Goal: Entertainment & Leisure: Browse casually

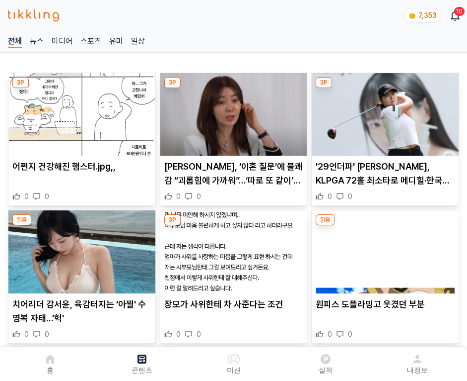
click at [383, 111] on img at bounding box center [385, 114] width 147 height 82
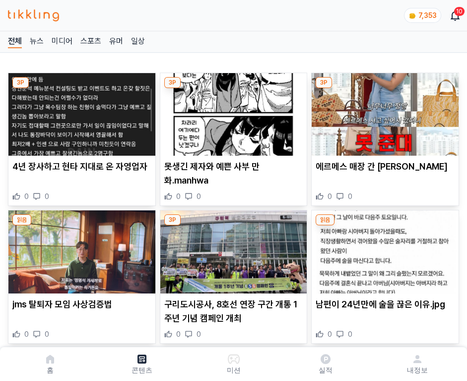
click at [383, 111] on img at bounding box center [385, 114] width 147 height 82
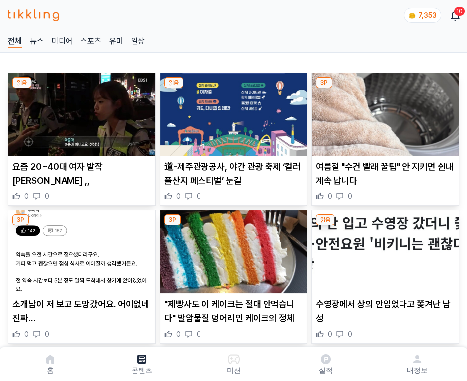
click at [383, 111] on img at bounding box center [385, 114] width 147 height 82
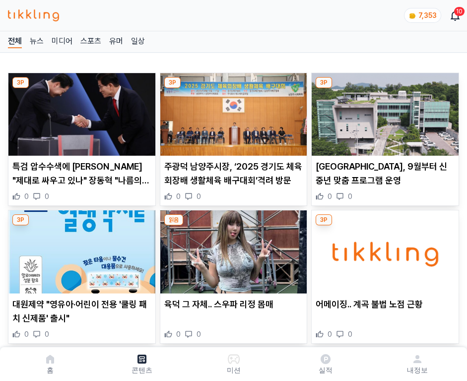
click at [383, 111] on img at bounding box center [385, 114] width 147 height 82
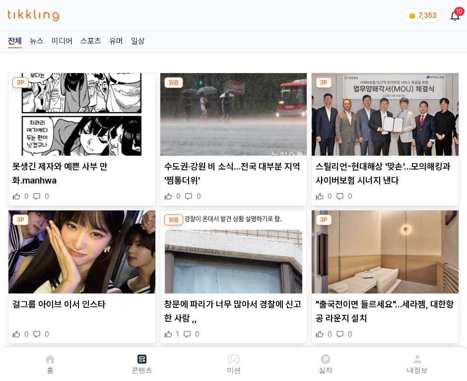
click at [383, 111] on img at bounding box center [385, 114] width 147 height 82
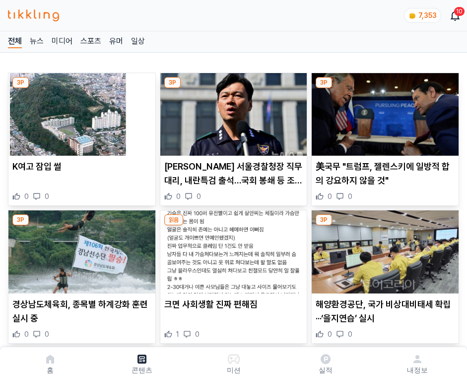
click at [383, 111] on img at bounding box center [385, 114] width 147 height 82
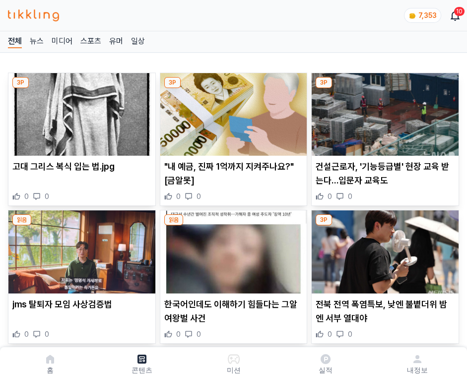
click at [383, 111] on img at bounding box center [385, 114] width 147 height 82
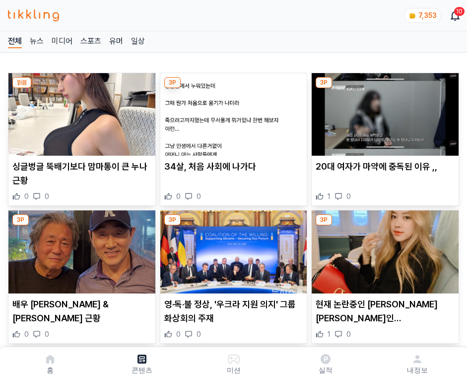
click at [383, 111] on img at bounding box center [385, 114] width 147 height 82
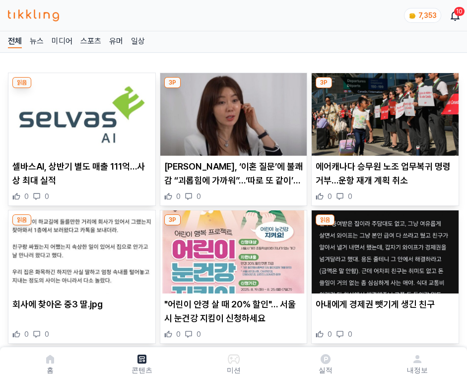
click at [383, 111] on img at bounding box center [385, 114] width 147 height 82
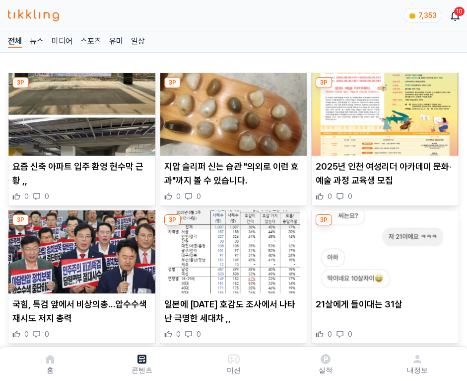
click at [383, 111] on img at bounding box center [385, 114] width 147 height 82
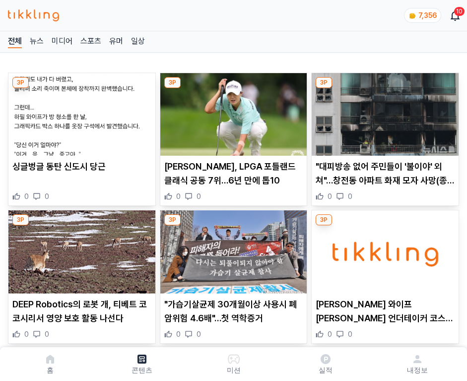
click at [383, 111] on img at bounding box center [385, 114] width 147 height 82
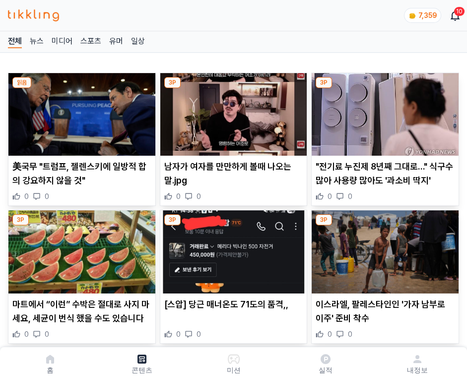
click at [383, 111] on img at bounding box center [385, 114] width 147 height 82
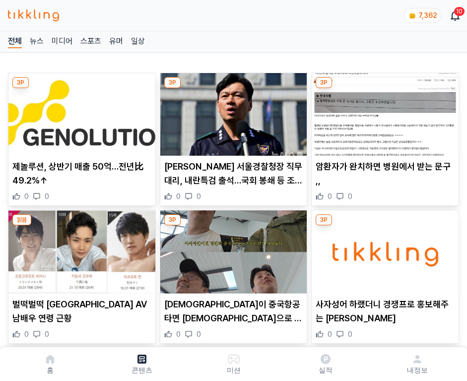
click at [383, 111] on img at bounding box center [385, 114] width 147 height 82
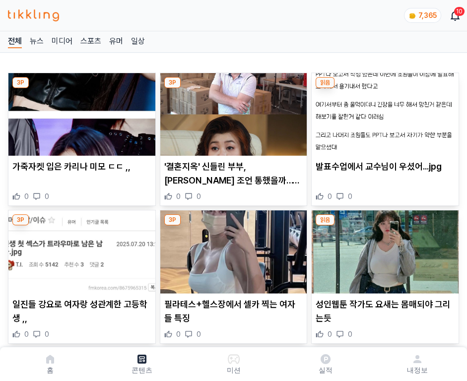
click at [383, 111] on img at bounding box center [385, 114] width 147 height 82
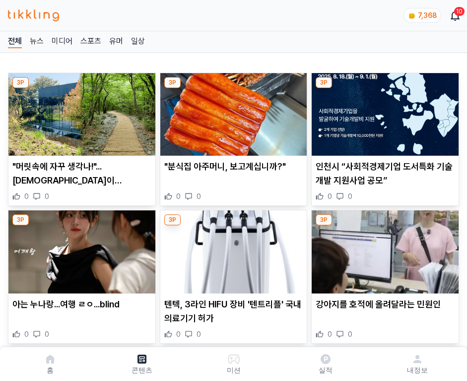
click at [383, 111] on img at bounding box center [385, 114] width 147 height 82
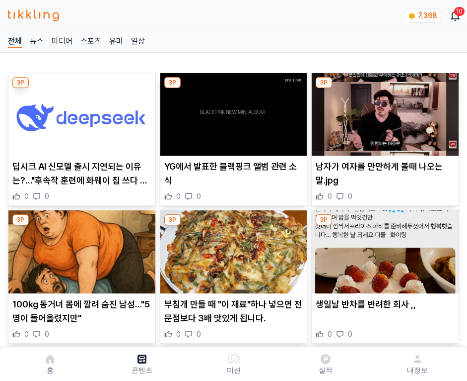
click at [383, 111] on img at bounding box center [385, 114] width 147 height 82
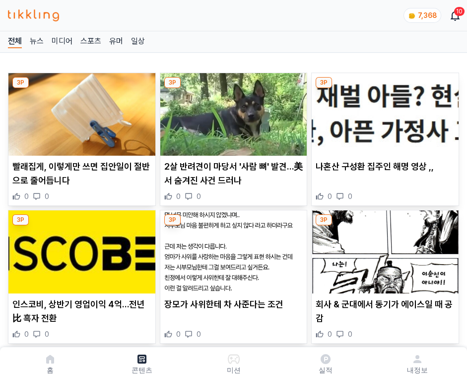
click at [383, 111] on img at bounding box center [385, 114] width 147 height 82
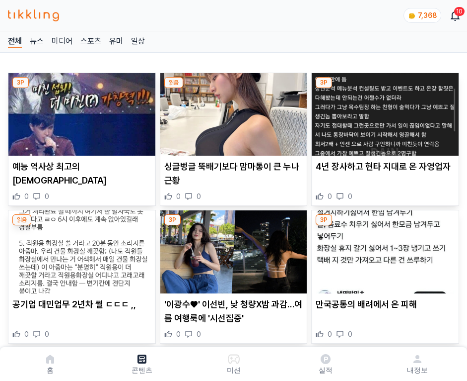
click at [383, 111] on img at bounding box center [385, 114] width 147 height 82
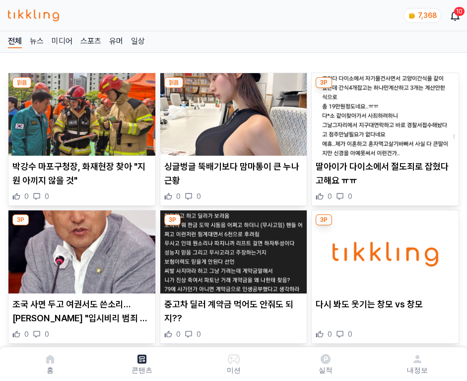
click at [383, 111] on img at bounding box center [385, 114] width 147 height 82
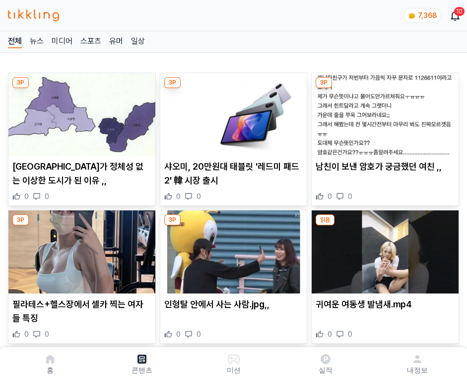
click at [383, 111] on img at bounding box center [385, 114] width 147 height 82
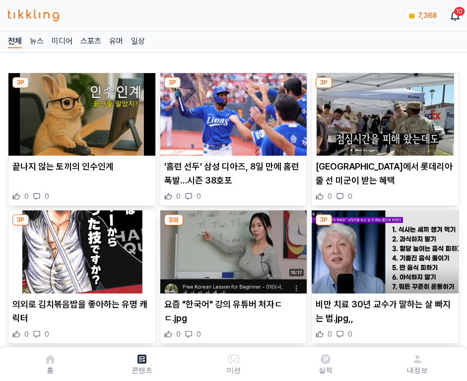
click at [383, 111] on img at bounding box center [385, 114] width 147 height 82
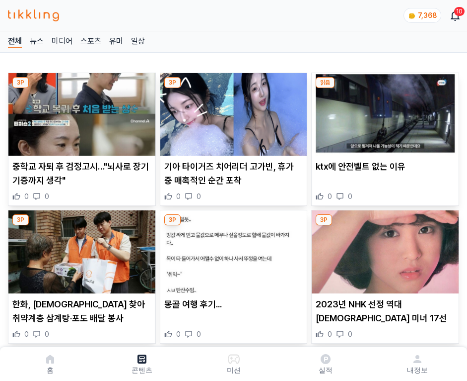
click at [383, 111] on img at bounding box center [385, 114] width 147 height 82
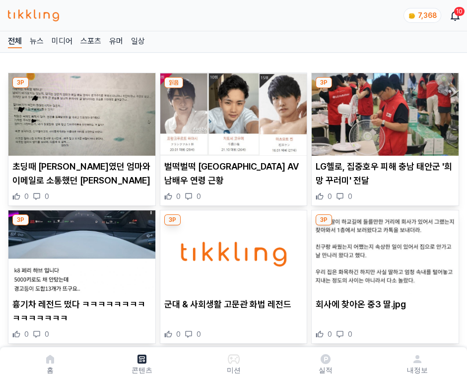
click at [383, 111] on img at bounding box center [385, 114] width 147 height 82
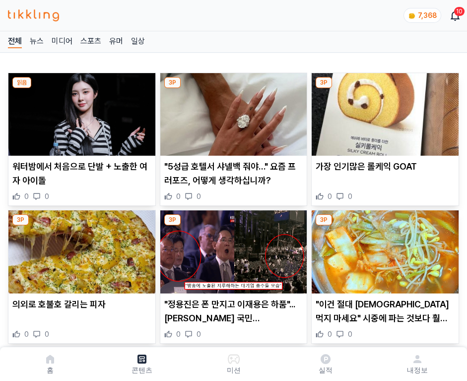
click at [383, 111] on img at bounding box center [385, 114] width 147 height 82
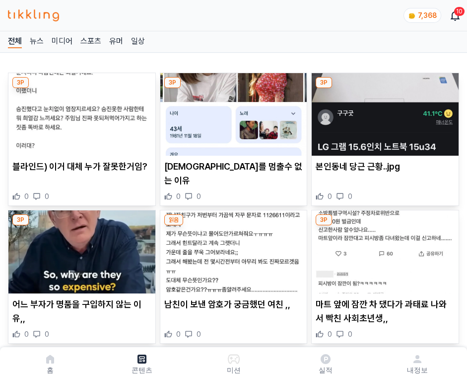
click at [383, 111] on img at bounding box center [385, 114] width 147 height 82
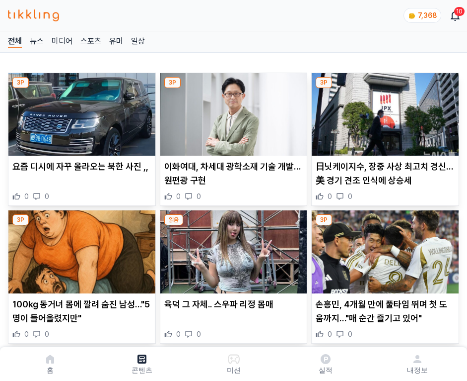
click at [383, 111] on img at bounding box center [385, 114] width 147 height 82
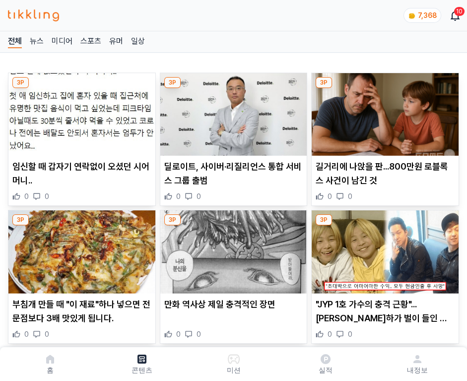
click at [383, 111] on img at bounding box center [385, 114] width 147 height 82
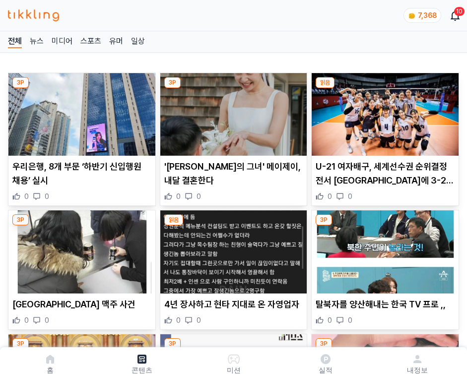
click at [383, 111] on img at bounding box center [385, 114] width 147 height 82
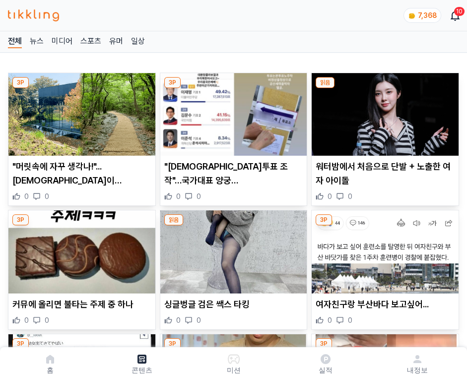
click at [383, 111] on img at bounding box center [385, 114] width 147 height 82
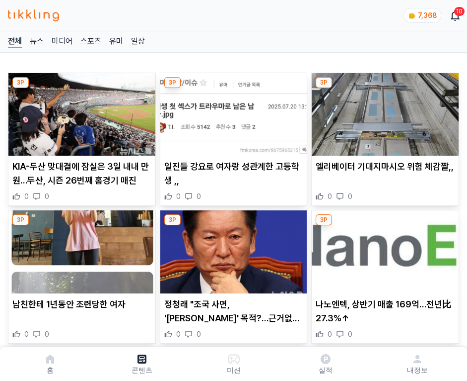
click at [383, 111] on img at bounding box center [385, 114] width 147 height 82
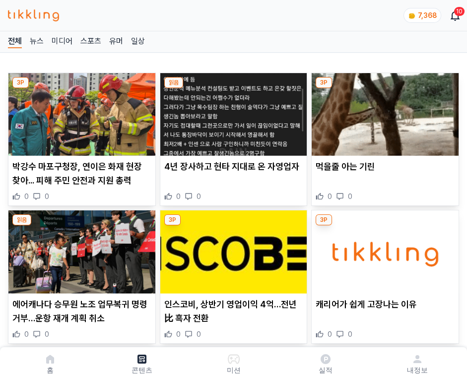
click at [383, 111] on img at bounding box center [385, 114] width 147 height 82
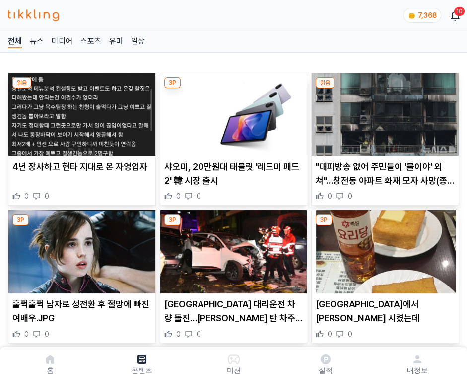
click at [383, 111] on img at bounding box center [385, 114] width 147 height 82
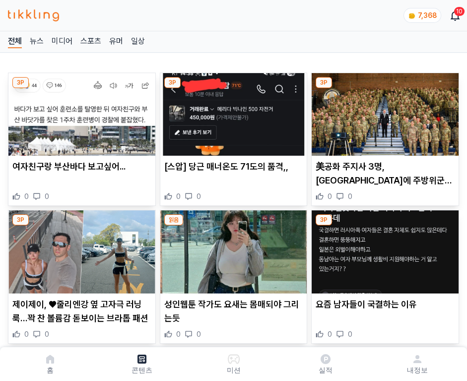
click at [383, 111] on img at bounding box center [385, 114] width 147 height 82
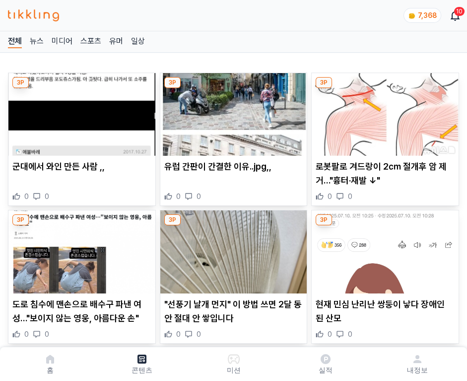
click at [383, 111] on img at bounding box center [385, 114] width 147 height 82
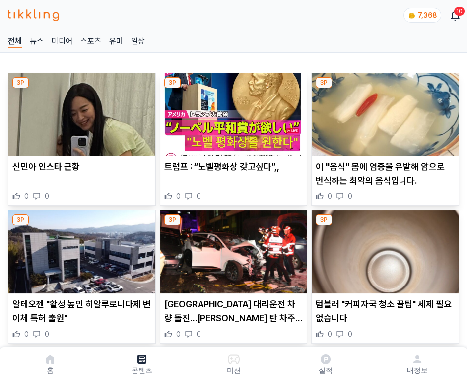
click at [383, 111] on img at bounding box center [385, 114] width 147 height 82
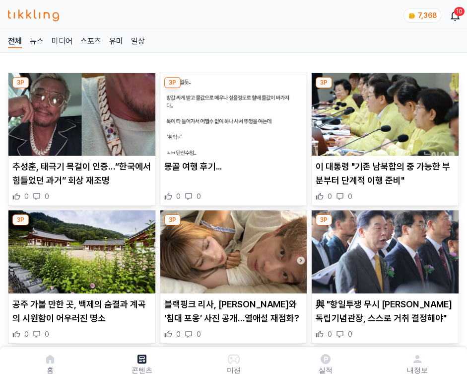
click at [383, 111] on img at bounding box center [385, 114] width 147 height 82
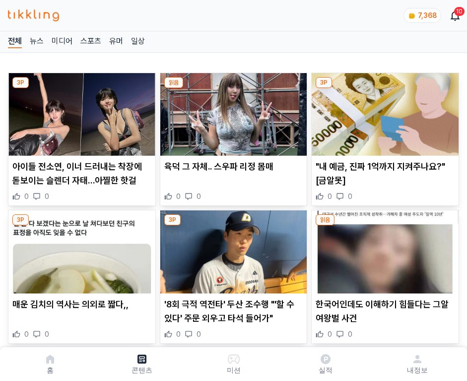
click at [383, 111] on img at bounding box center [385, 114] width 147 height 82
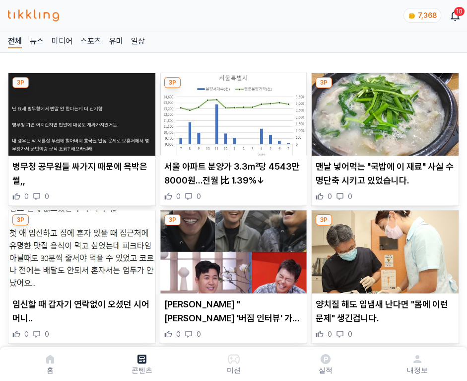
click at [383, 111] on img at bounding box center [385, 114] width 147 height 82
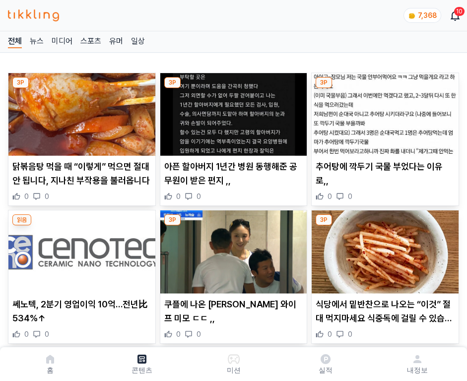
click at [383, 111] on img at bounding box center [385, 114] width 147 height 82
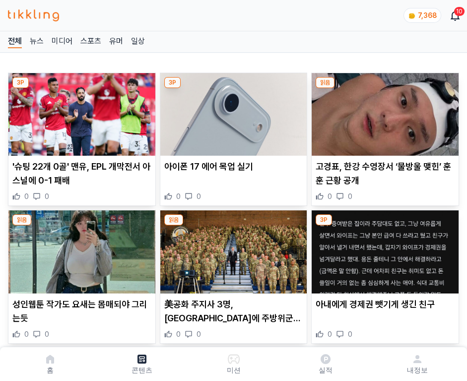
click at [383, 111] on img at bounding box center [385, 114] width 147 height 82
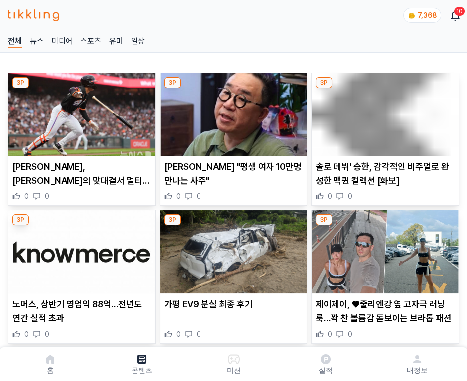
click at [383, 111] on img at bounding box center [385, 114] width 147 height 82
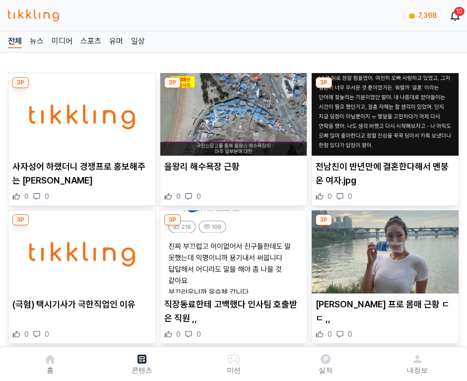
click at [383, 111] on img at bounding box center [385, 114] width 147 height 82
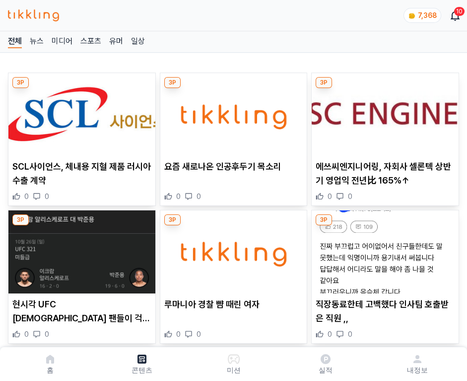
click at [383, 111] on img at bounding box center [385, 114] width 147 height 82
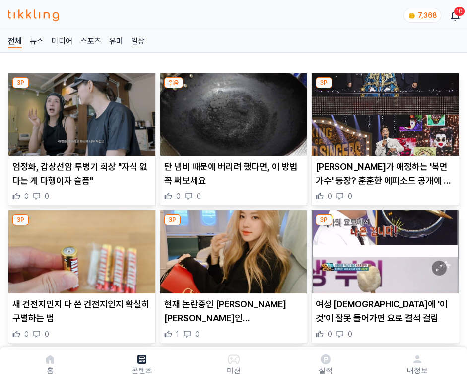
click at [383, 111] on img at bounding box center [385, 114] width 147 height 82
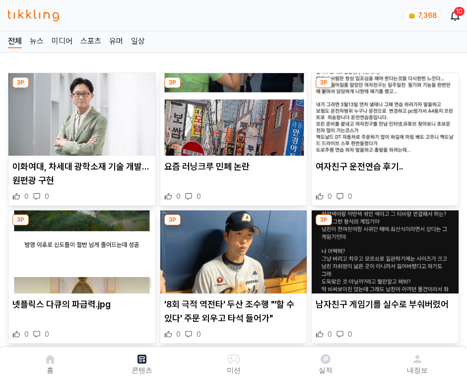
click at [383, 111] on img at bounding box center [385, 114] width 147 height 82
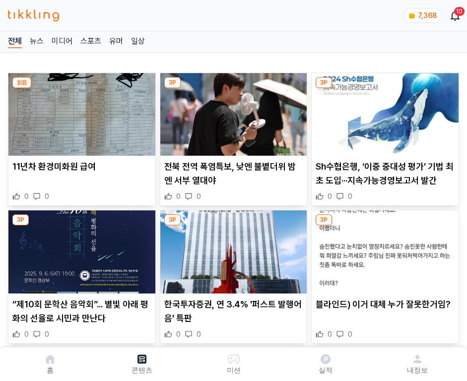
click at [383, 111] on img at bounding box center [385, 114] width 147 height 82
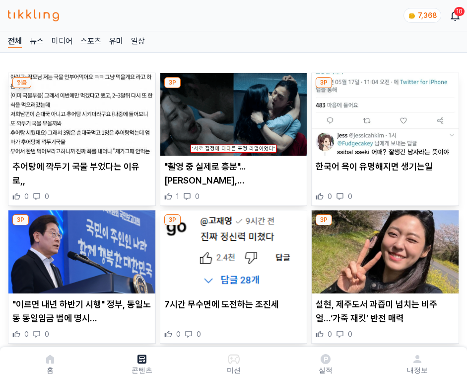
click at [383, 111] on img at bounding box center [385, 114] width 147 height 82
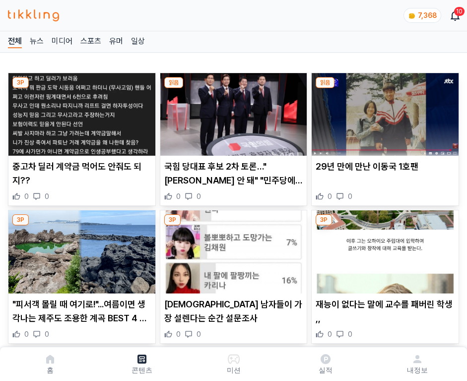
click at [383, 111] on img at bounding box center [385, 114] width 147 height 82
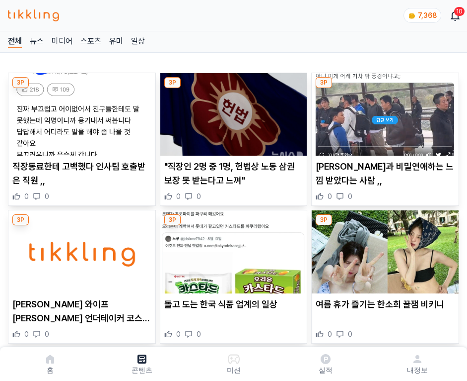
click at [383, 111] on img at bounding box center [385, 114] width 147 height 82
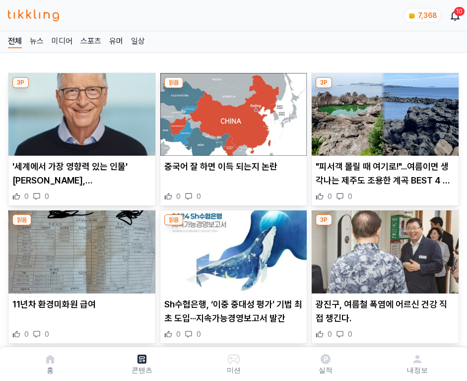
click at [383, 111] on img at bounding box center [385, 114] width 147 height 82
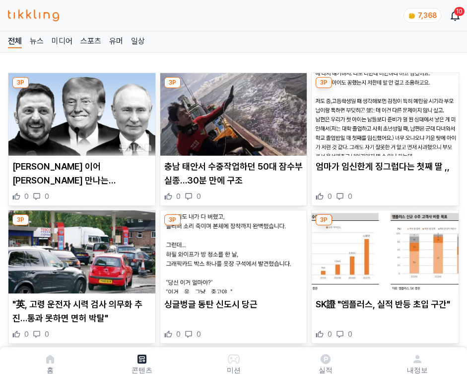
click at [383, 111] on img at bounding box center [385, 114] width 147 height 82
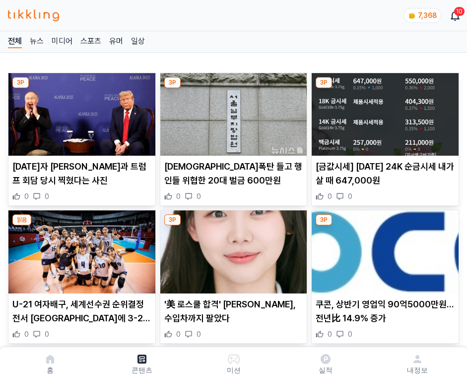
click at [383, 111] on img at bounding box center [385, 114] width 147 height 82
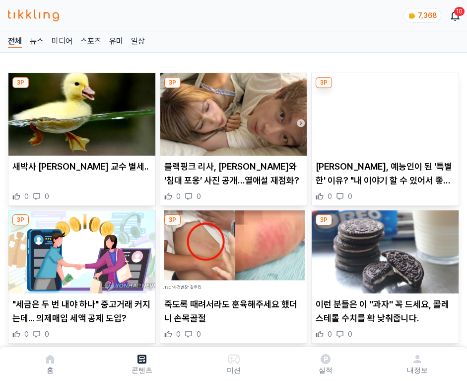
click at [383, 111] on img at bounding box center [385, 114] width 147 height 82
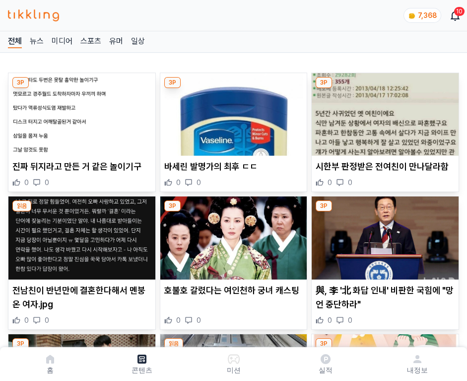
click at [383, 111] on img at bounding box center [385, 114] width 147 height 82
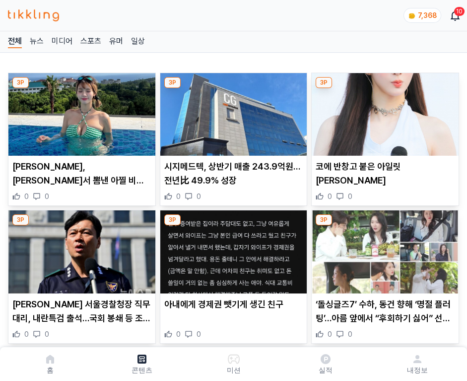
click at [383, 111] on img at bounding box center [385, 114] width 147 height 82
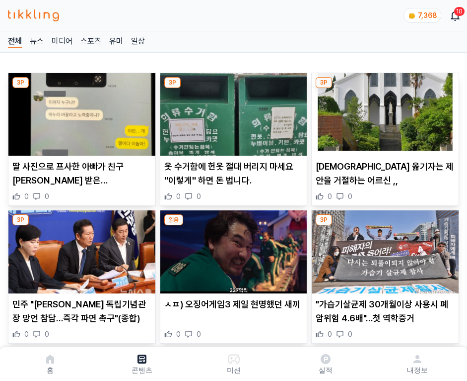
click at [383, 111] on img at bounding box center [385, 114] width 147 height 82
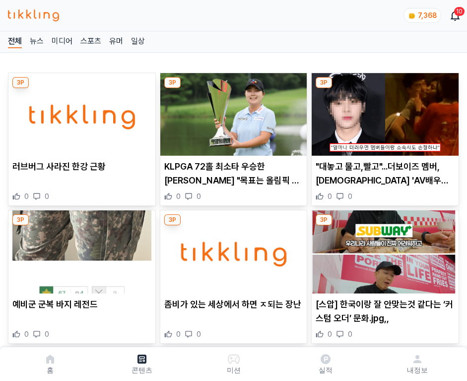
click at [383, 111] on img at bounding box center [385, 114] width 147 height 82
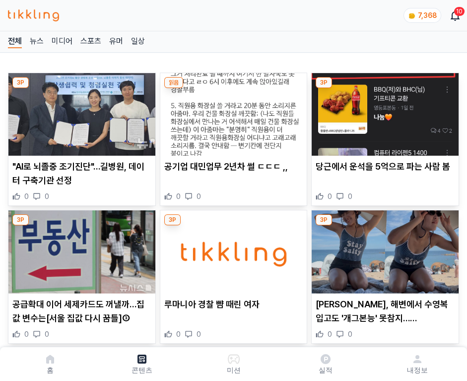
click at [383, 111] on img at bounding box center [385, 114] width 147 height 82
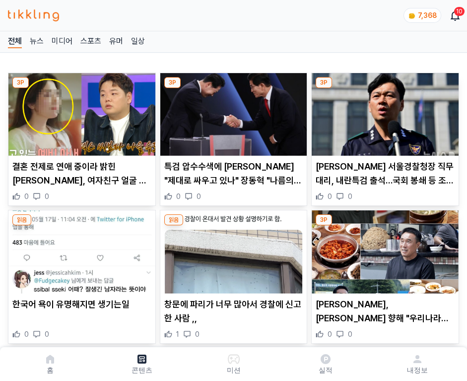
click at [383, 111] on img at bounding box center [385, 114] width 147 height 82
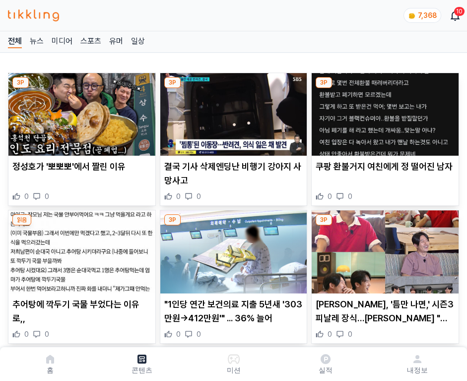
click at [383, 111] on img at bounding box center [385, 114] width 147 height 82
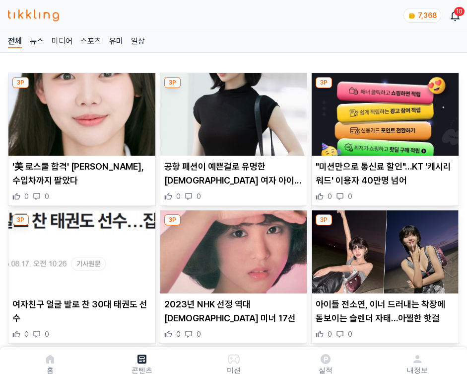
click at [383, 111] on img at bounding box center [385, 114] width 147 height 82
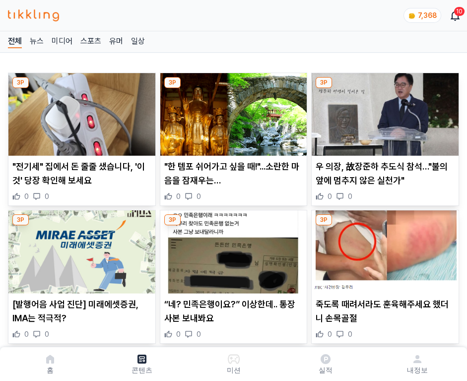
click at [383, 111] on img at bounding box center [385, 114] width 147 height 82
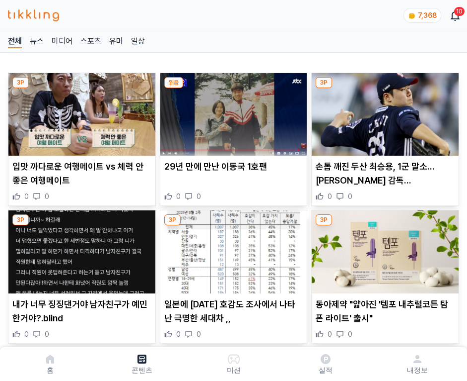
click at [383, 111] on img at bounding box center [385, 114] width 147 height 82
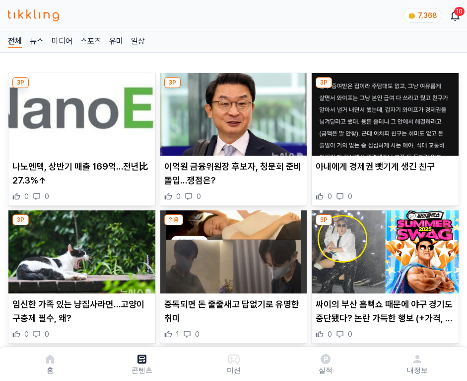
click at [383, 111] on img at bounding box center [385, 114] width 147 height 82
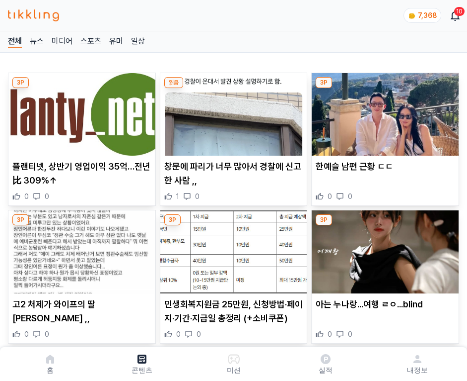
click at [383, 111] on img at bounding box center [385, 114] width 147 height 82
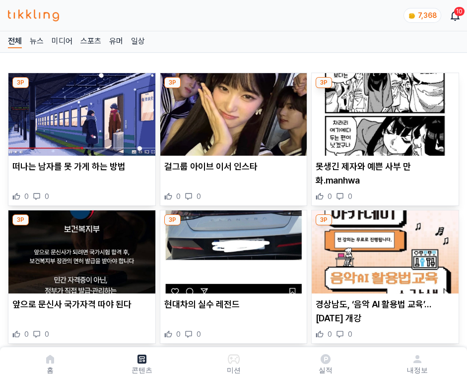
click at [383, 111] on img at bounding box center [385, 114] width 147 height 82
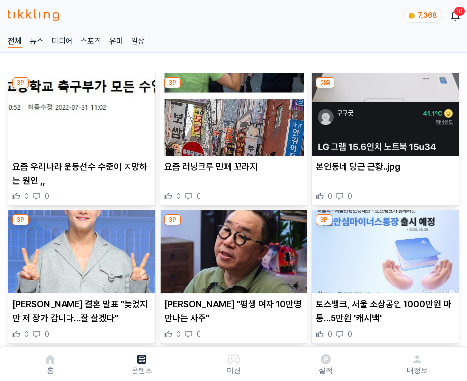
click at [383, 111] on img at bounding box center [385, 114] width 147 height 82
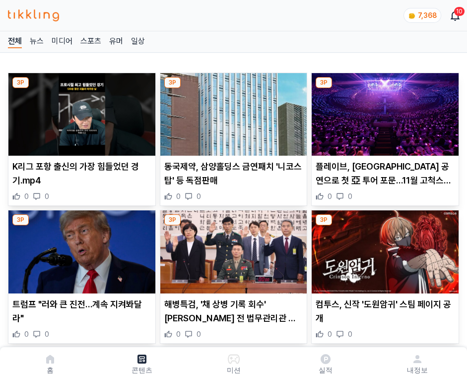
click at [383, 111] on img at bounding box center [385, 114] width 147 height 82
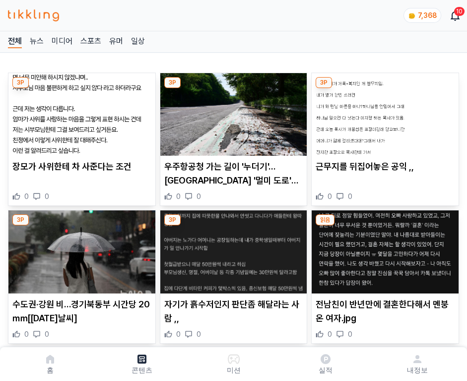
click at [383, 111] on img at bounding box center [385, 114] width 147 height 82
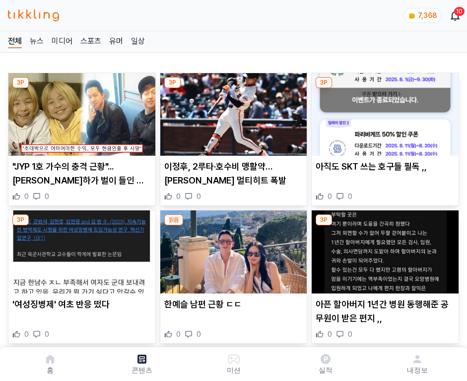
click at [383, 111] on img at bounding box center [385, 114] width 147 height 82
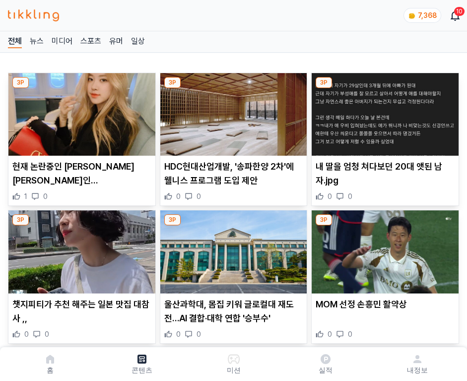
click at [383, 111] on img at bounding box center [385, 114] width 147 height 82
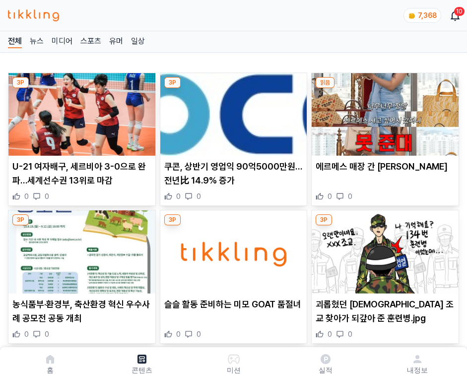
click at [383, 111] on img at bounding box center [385, 114] width 147 height 82
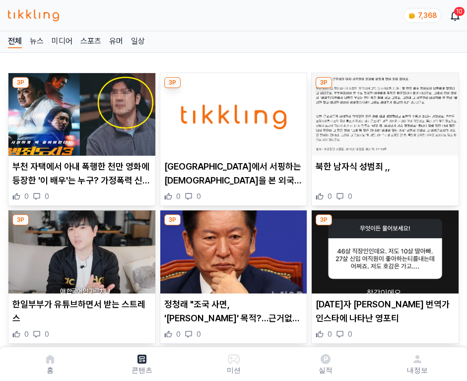
click at [383, 111] on img at bounding box center [385, 114] width 147 height 82
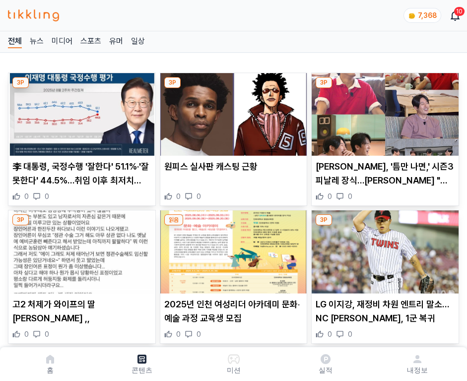
click at [383, 111] on img at bounding box center [385, 114] width 147 height 82
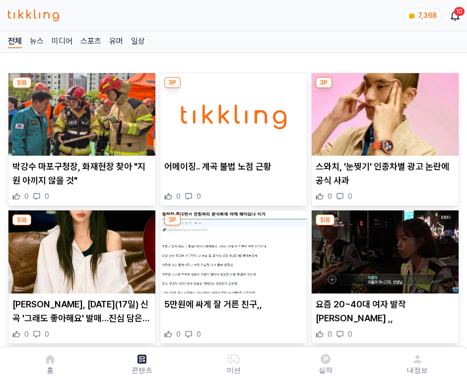
click at [383, 111] on img at bounding box center [385, 114] width 147 height 82
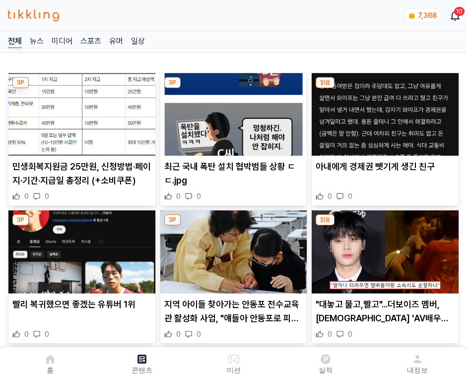
click at [383, 111] on img at bounding box center [385, 114] width 147 height 82
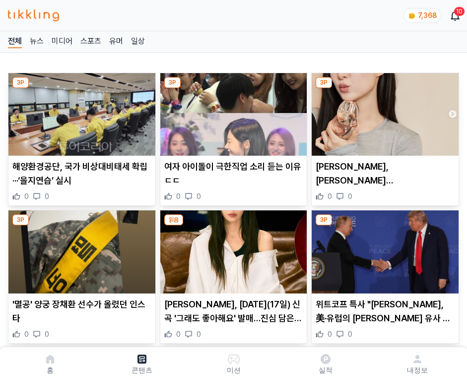
click at [383, 111] on img at bounding box center [385, 114] width 147 height 82
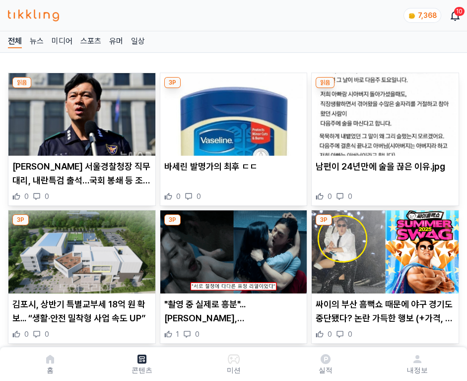
click at [383, 111] on img at bounding box center [385, 114] width 147 height 82
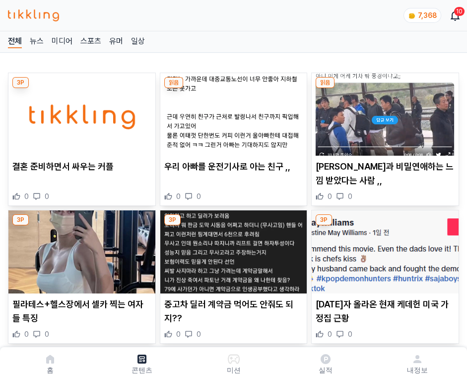
click at [383, 111] on img at bounding box center [385, 114] width 147 height 82
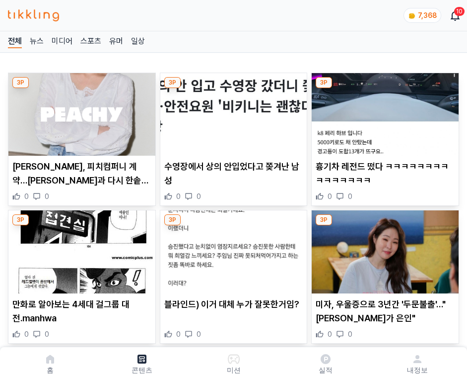
click at [383, 111] on img at bounding box center [385, 114] width 147 height 82
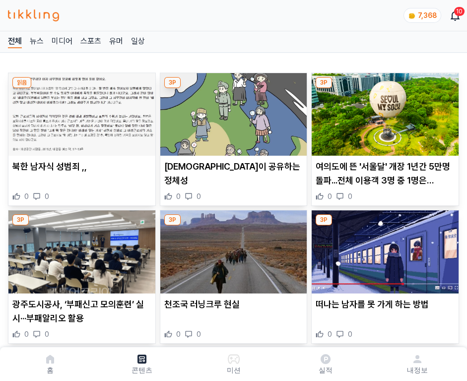
click at [383, 111] on img at bounding box center [385, 114] width 147 height 82
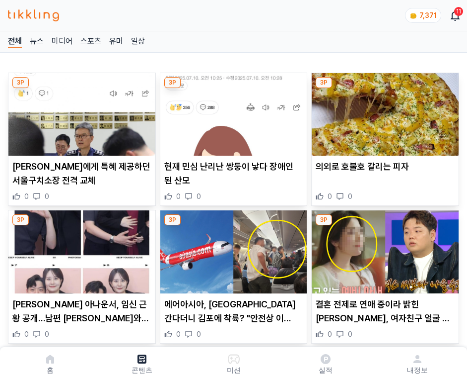
click at [383, 111] on img at bounding box center [385, 114] width 147 height 82
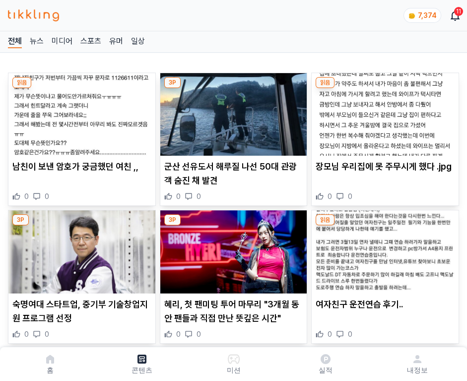
click at [383, 111] on img at bounding box center [385, 114] width 147 height 82
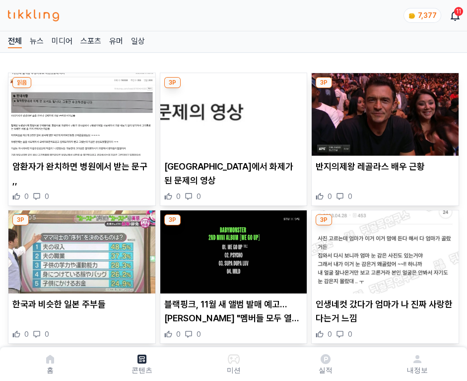
click at [383, 111] on img at bounding box center [385, 114] width 147 height 82
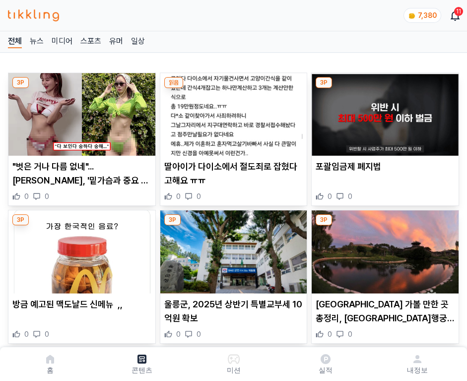
click at [383, 111] on img at bounding box center [385, 114] width 147 height 82
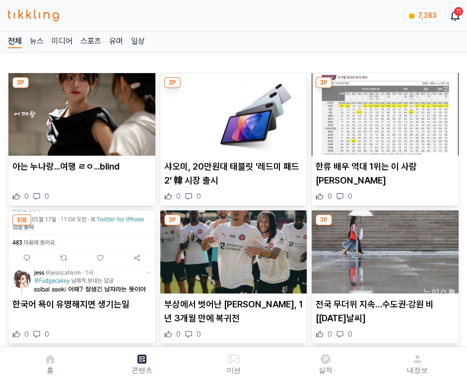
click at [383, 111] on img at bounding box center [385, 114] width 147 height 82
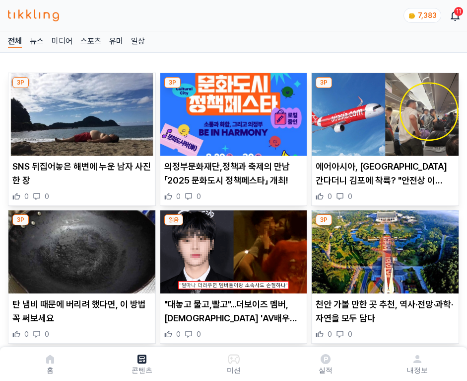
click at [383, 111] on img at bounding box center [385, 114] width 147 height 82
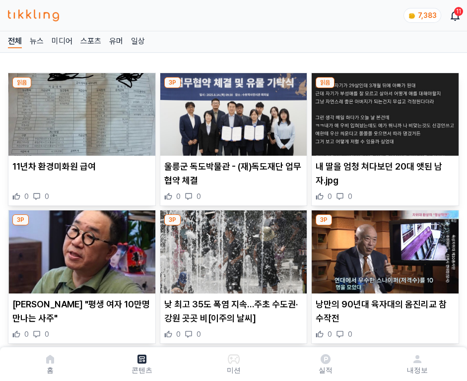
click at [383, 111] on img at bounding box center [385, 114] width 147 height 82
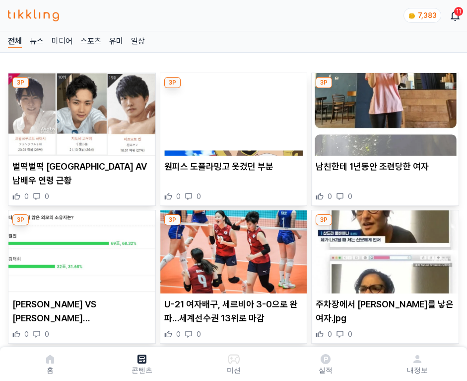
click at [383, 111] on img at bounding box center [385, 114] width 147 height 82
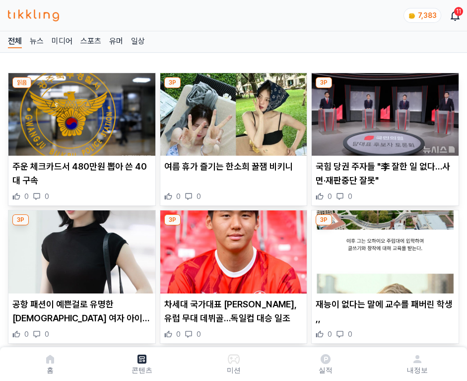
click at [383, 111] on img at bounding box center [385, 114] width 147 height 82
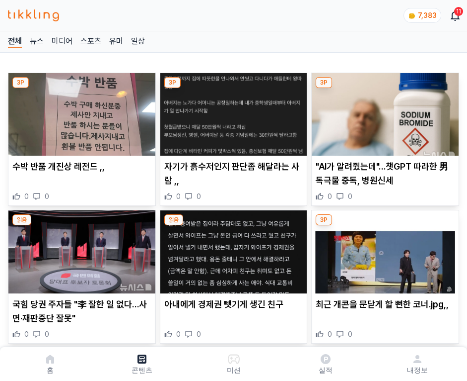
click at [383, 111] on img at bounding box center [385, 114] width 147 height 82
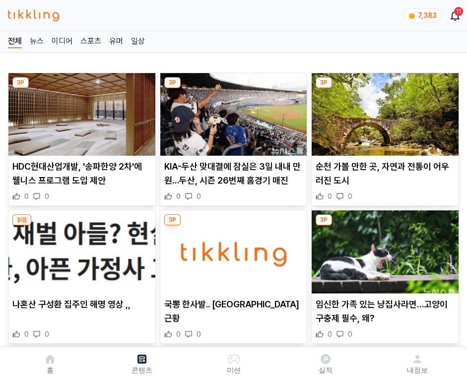
click at [383, 111] on img at bounding box center [385, 114] width 147 height 82
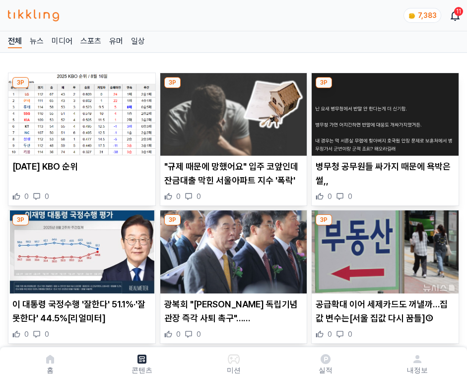
click at [383, 111] on img at bounding box center [385, 114] width 147 height 82
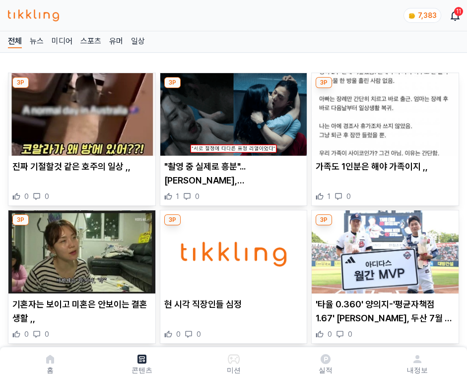
click at [383, 111] on img at bounding box center [385, 114] width 147 height 82
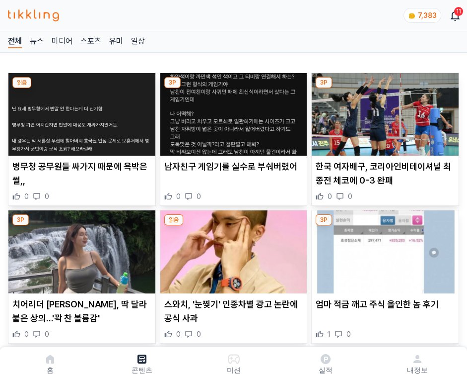
click at [383, 111] on img at bounding box center [385, 114] width 147 height 82
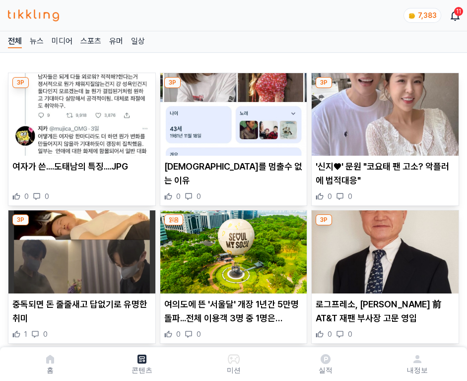
click at [383, 111] on img at bounding box center [385, 114] width 147 height 82
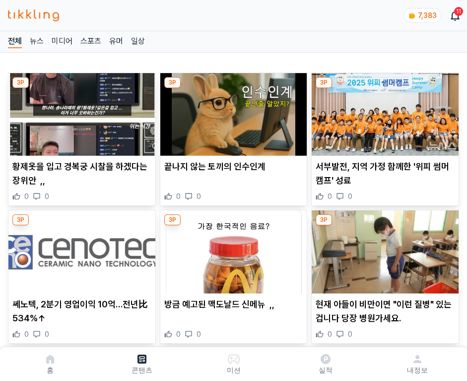
click at [383, 111] on img at bounding box center [385, 114] width 147 height 82
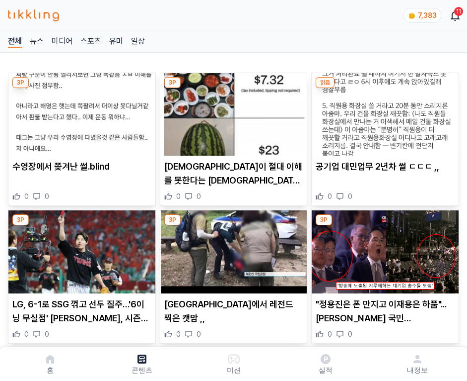
click at [383, 111] on img at bounding box center [385, 114] width 147 height 82
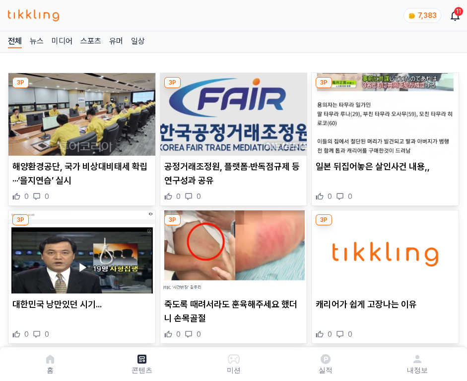
click at [383, 111] on img at bounding box center [385, 114] width 147 height 82
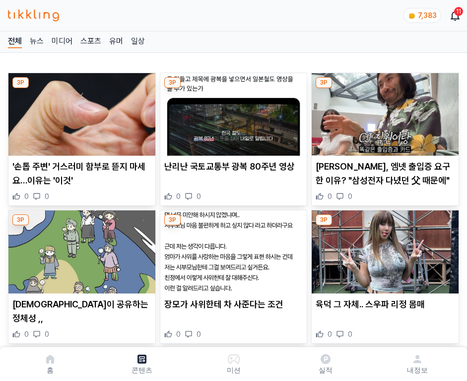
click at [383, 111] on img at bounding box center [385, 114] width 147 height 82
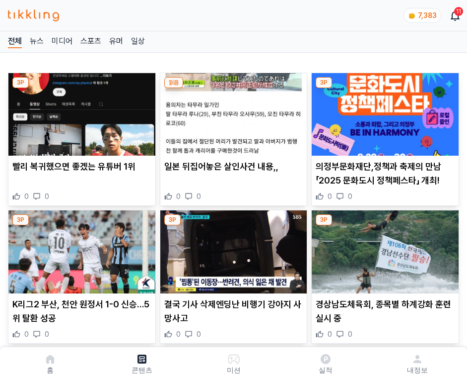
click at [383, 111] on img at bounding box center [385, 114] width 147 height 82
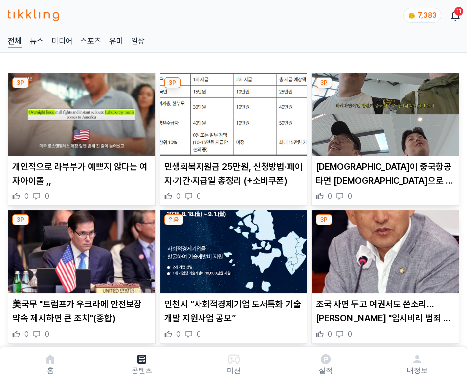
click at [383, 111] on img at bounding box center [385, 114] width 147 height 82
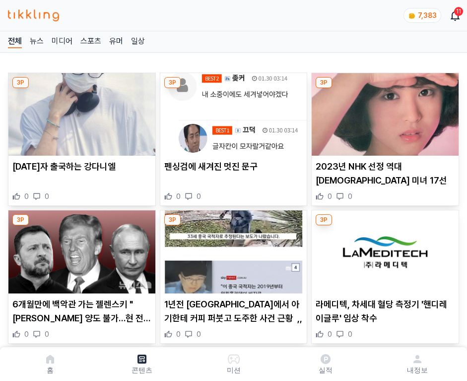
click at [383, 111] on img at bounding box center [385, 114] width 147 height 82
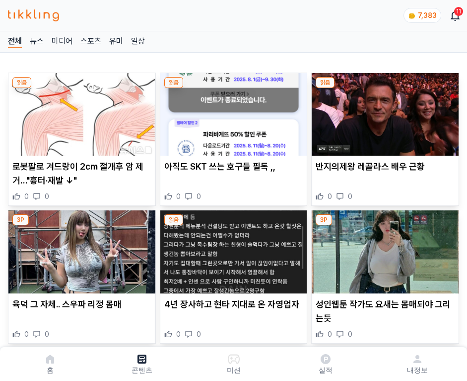
click at [383, 111] on img at bounding box center [385, 114] width 147 height 82
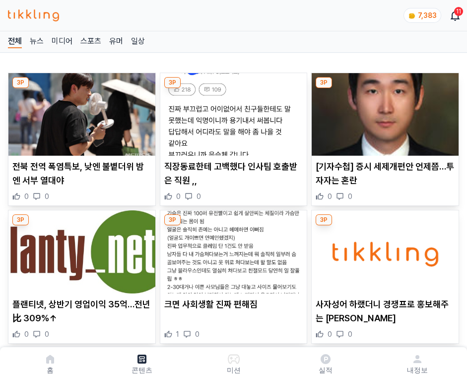
click at [383, 111] on img at bounding box center [385, 114] width 147 height 82
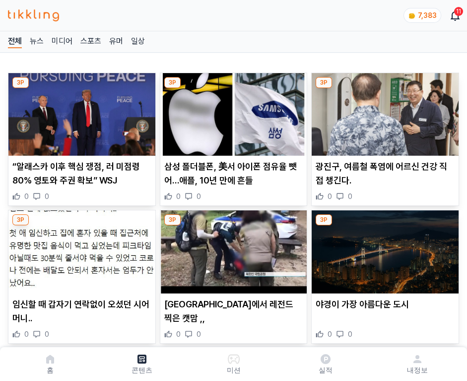
click at [383, 111] on img at bounding box center [385, 114] width 147 height 82
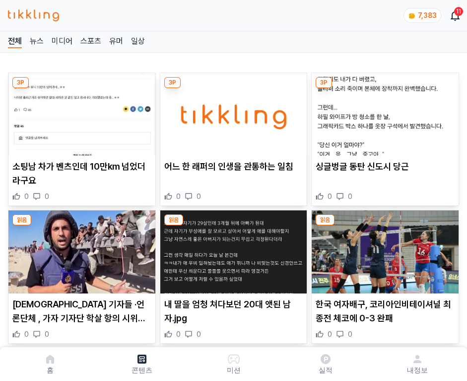
click at [383, 111] on img at bounding box center [385, 114] width 147 height 82
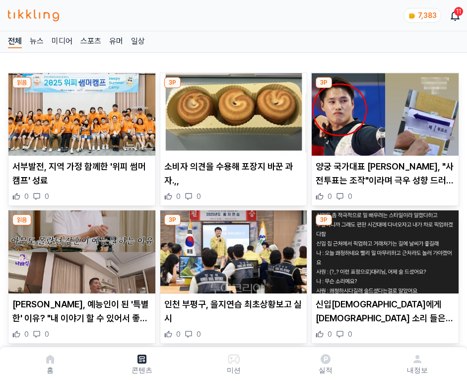
click at [383, 111] on img at bounding box center [385, 114] width 147 height 82
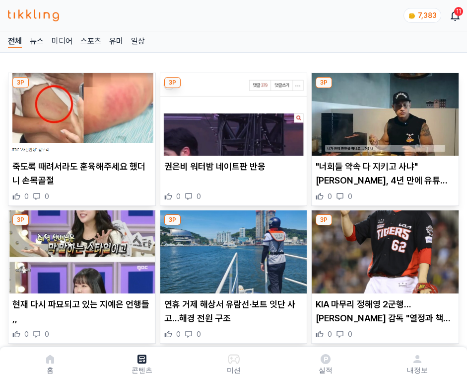
click at [383, 111] on img at bounding box center [385, 114] width 147 height 82
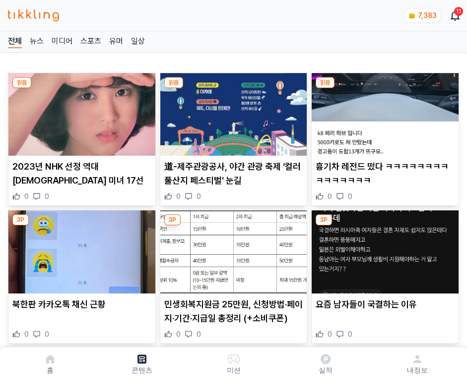
click at [383, 111] on img at bounding box center [385, 114] width 147 height 82
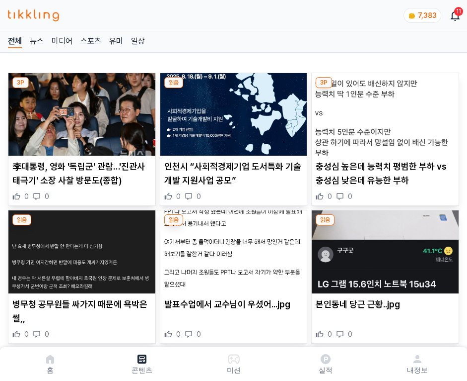
click at [383, 111] on img at bounding box center [385, 114] width 147 height 82
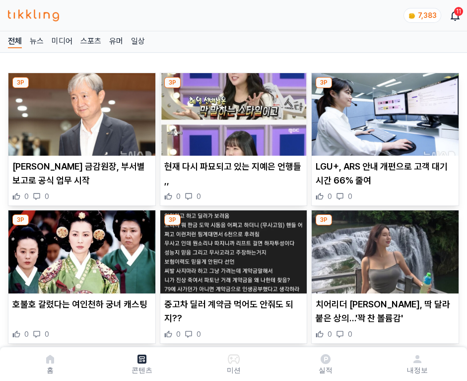
click at [383, 111] on img at bounding box center [385, 114] width 147 height 82
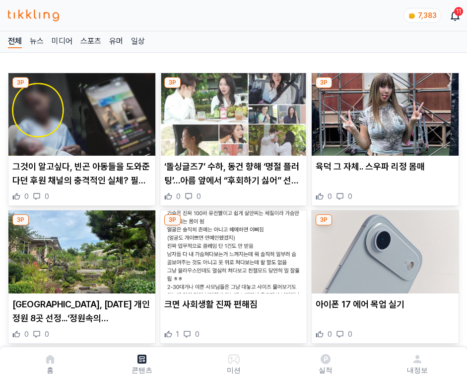
click at [383, 111] on img at bounding box center [385, 114] width 147 height 82
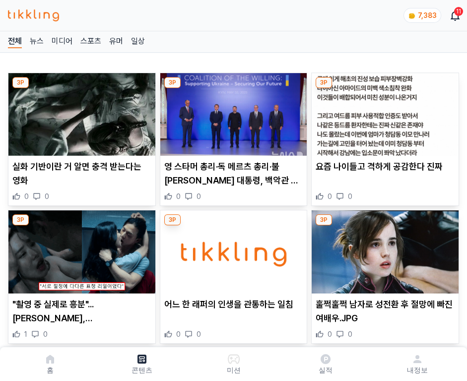
click at [383, 111] on img at bounding box center [385, 114] width 147 height 82
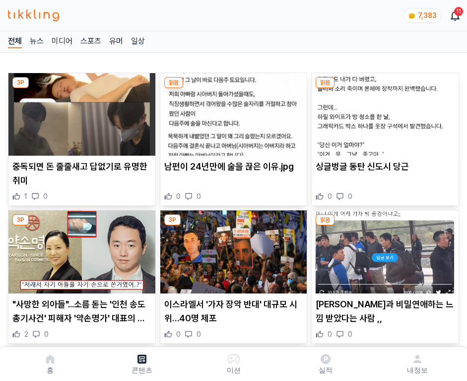
click at [383, 111] on img at bounding box center [385, 114] width 147 height 82
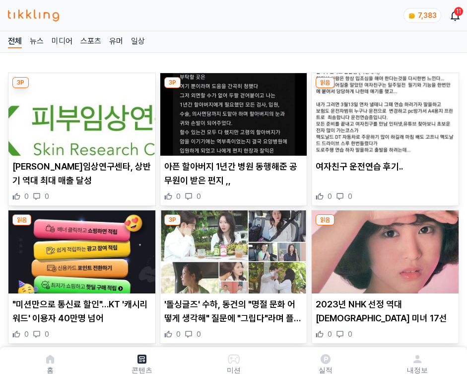
click at [383, 111] on img at bounding box center [385, 114] width 147 height 82
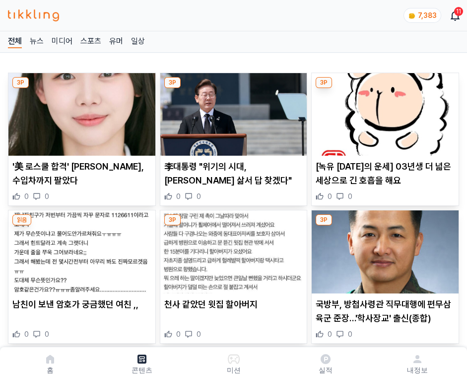
click at [383, 111] on img at bounding box center [385, 114] width 147 height 82
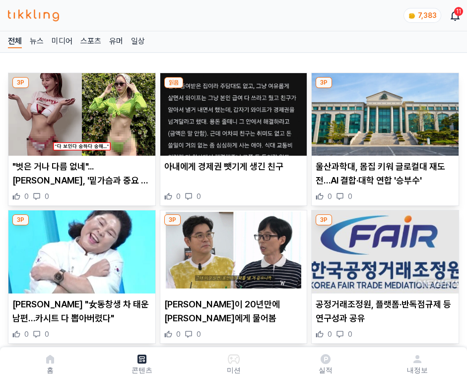
click at [383, 111] on img at bounding box center [385, 114] width 147 height 82
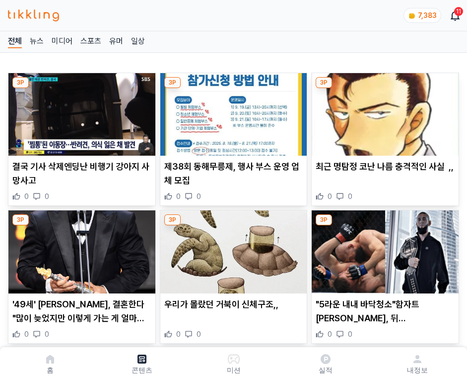
click at [383, 111] on img at bounding box center [385, 114] width 147 height 82
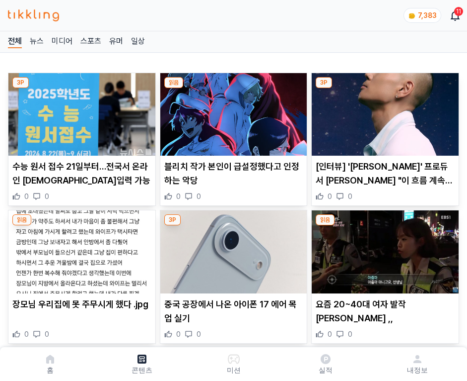
click at [383, 111] on img at bounding box center [385, 114] width 147 height 82
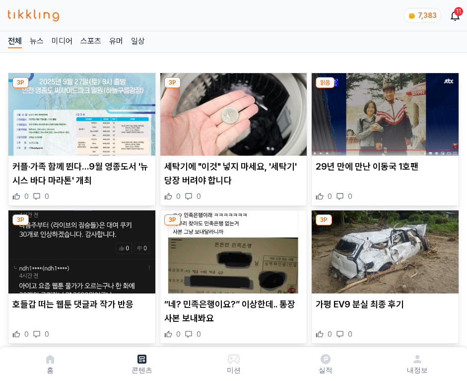
click at [383, 111] on img at bounding box center [385, 114] width 147 height 82
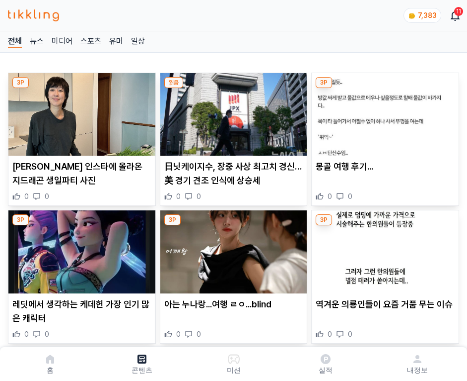
click at [383, 111] on img at bounding box center [385, 114] width 147 height 82
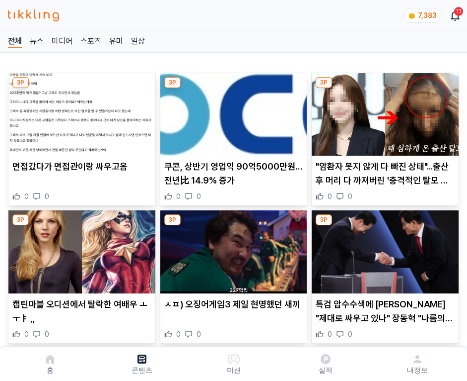
click at [383, 111] on img at bounding box center [385, 114] width 147 height 82
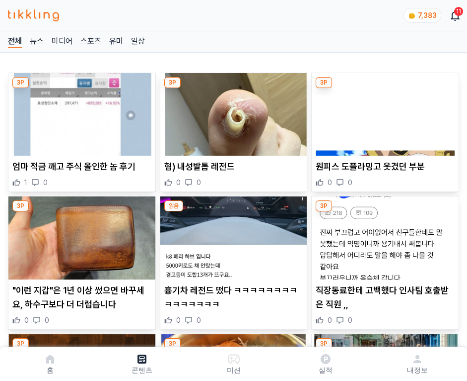
click at [383, 111] on img at bounding box center [385, 114] width 147 height 82
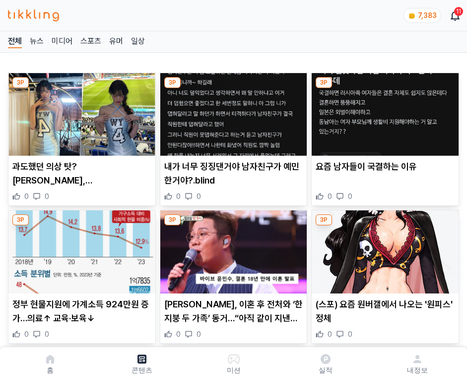
click at [383, 111] on img at bounding box center [385, 114] width 147 height 82
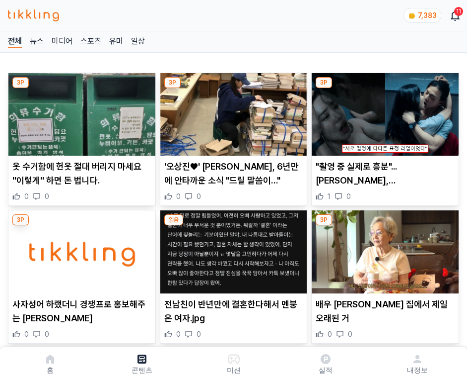
click at [383, 111] on img at bounding box center [385, 114] width 147 height 82
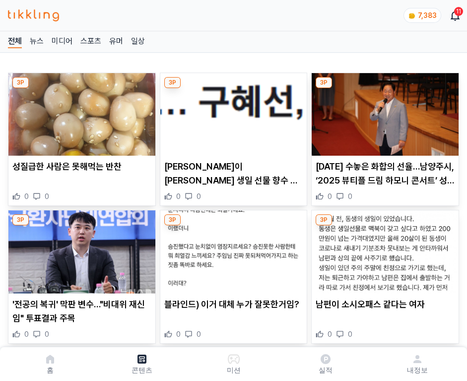
click at [383, 111] on img at bounding box center [385, 114] width 147 height 82
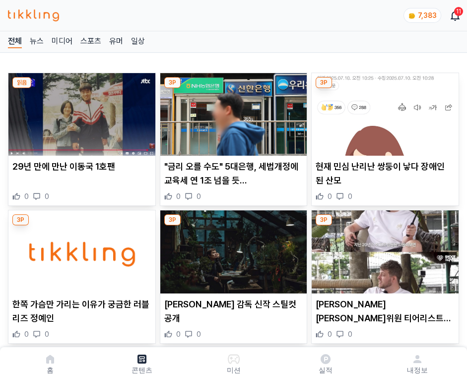
click at [383, 111] on img at bounding box center [385, 114] width 147 height 82
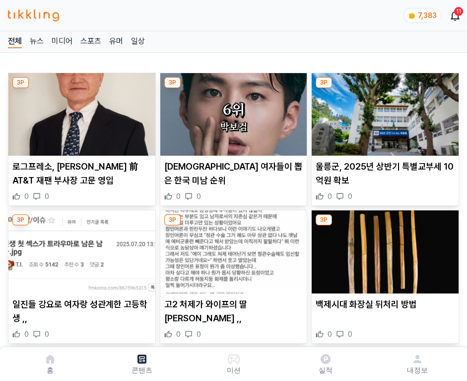
click at [383, 111] on img at bounding box center [385, 114] width 147 height 82
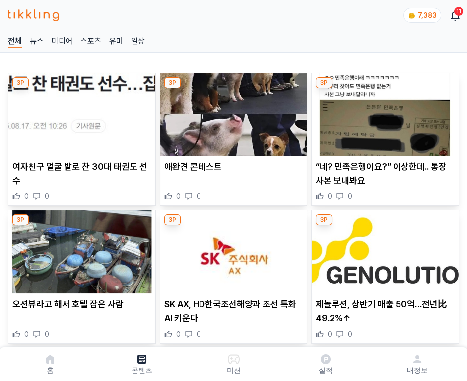
click at [383, 111] on img at bounding box center [385, 114] width 147 height 82
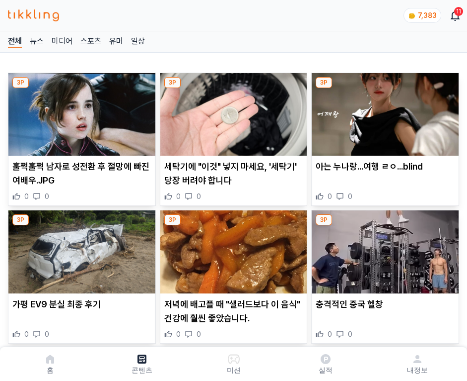
click at [383, 111] on img at bounding box center [385, 114] width 147 height 82
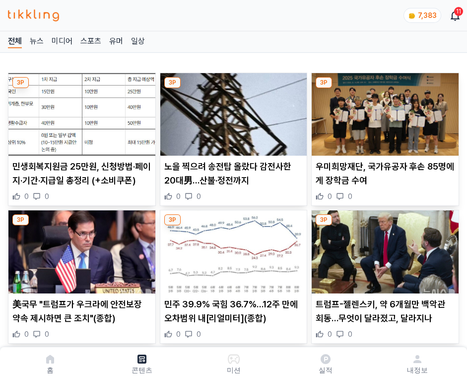
click at [383, 111] on img at bounding box center [385, 114] width 147 height 82
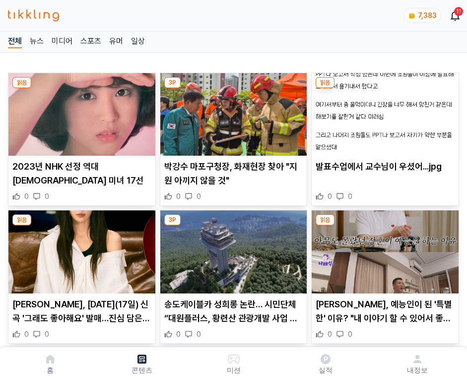
click at [383, 111] on img at bounding box center [385, 114] width 147 height 82
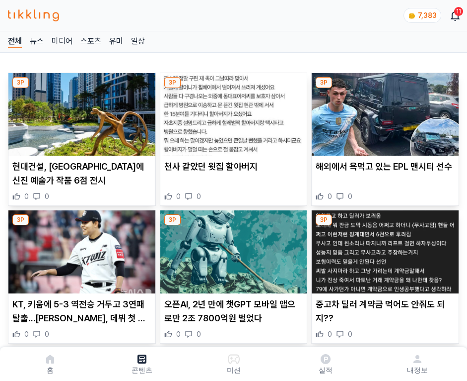
click at [383, 111] on img at bounding box center [385, 114] width 147 height 82
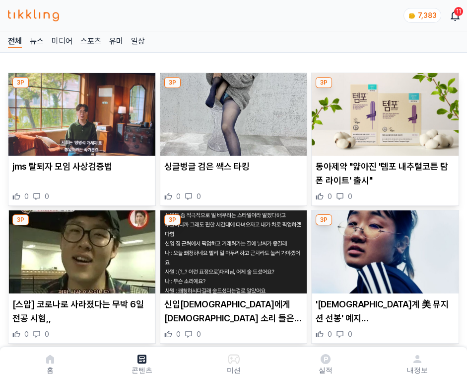
click at [383, 111] on img at bounding box center [385, 114] width 147 height 82
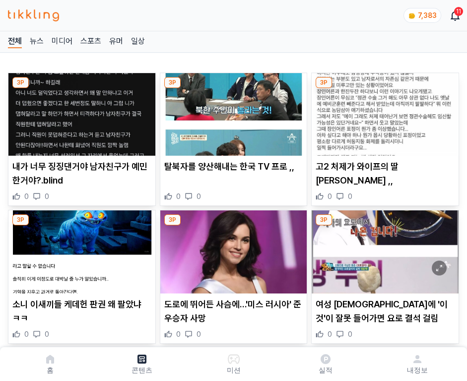
click at [383, 111] on img at bounding box center [385, 114] width 147 height 82
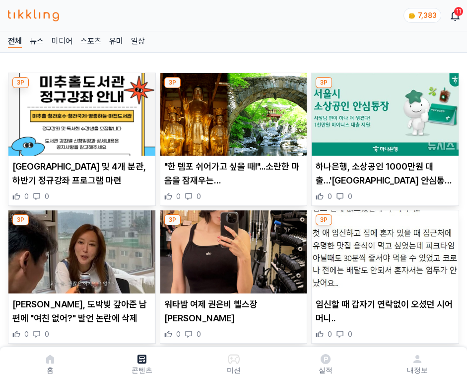
click at [383, 111] on img at bounding box center [385, 114] width 147 height 82
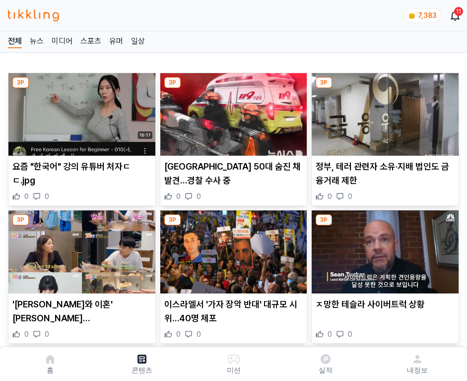
click at [383, 111] on img at bounding box center [385, 114] width 147 height 82
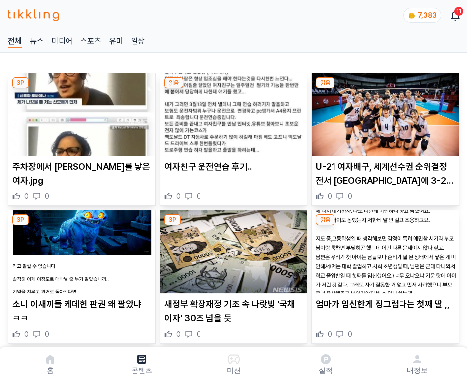
click at [383, 111] on img at bounding box center [385, 114] width 147 height 82
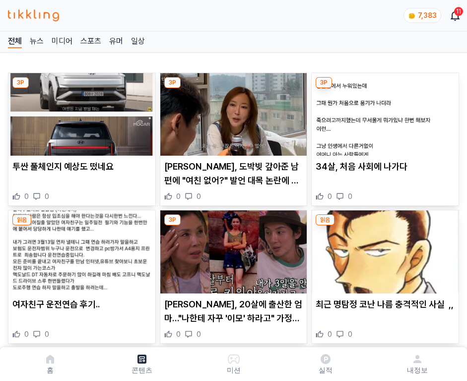
click at [383, 111] on img at bounding box center [385, 114] width 147 height 82
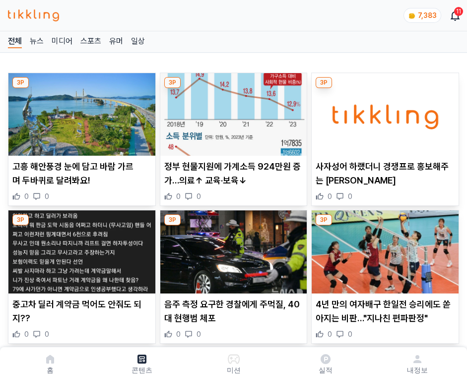
click at [383, 111] on img at bounding box center [385, 114] width 147 height 82
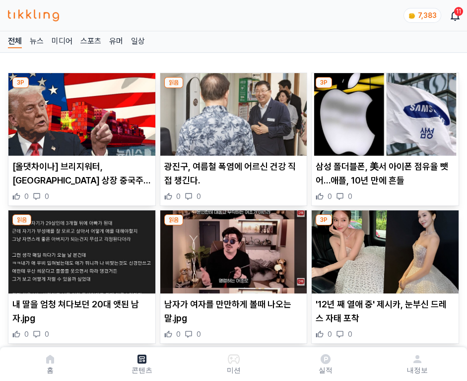
click at [383, 111] on img at bounding box center [385, 114] width 147 height 82
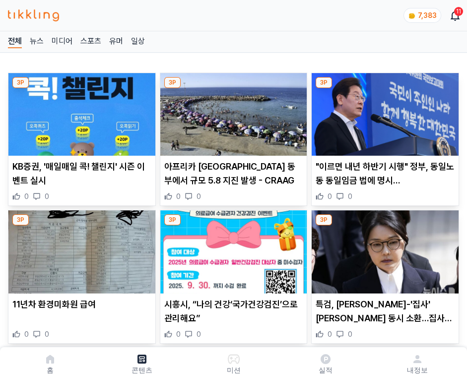
click at [383, 111] on img at bounding box center [385, 114] width 147 height 82
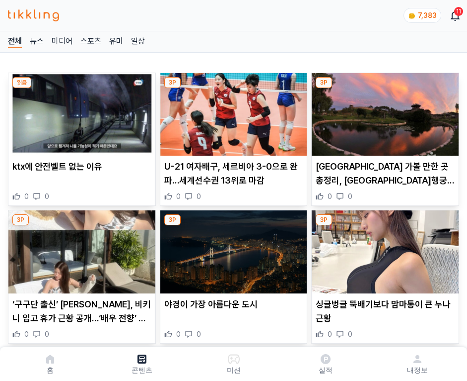
click at [383, 111] on img at bounding box center [385, 114] width 147 height 82
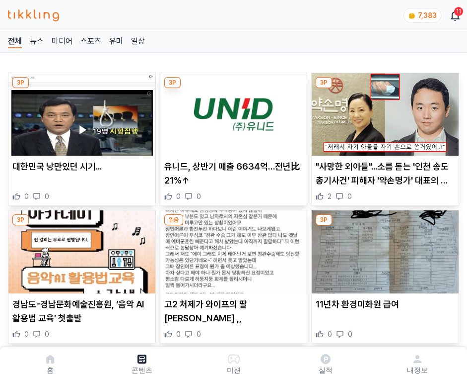
click at [383, 111] on img at bounding box center [385, 114] width 147 height 82
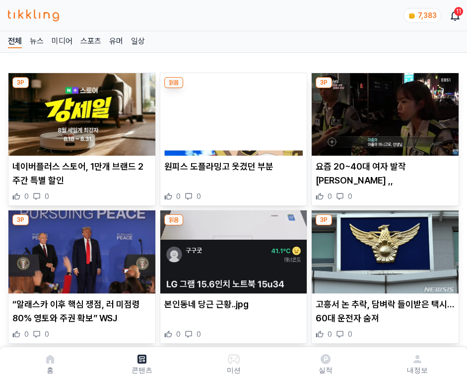
click at [383, 111] on img at bounding box center [385, 114] width 147 height 82
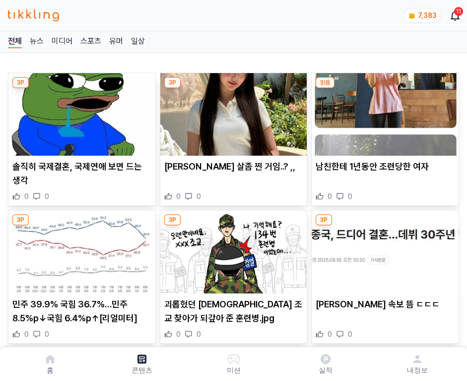
click at [383, 111] on img at bounding box center [385, 114] width 147 height 82
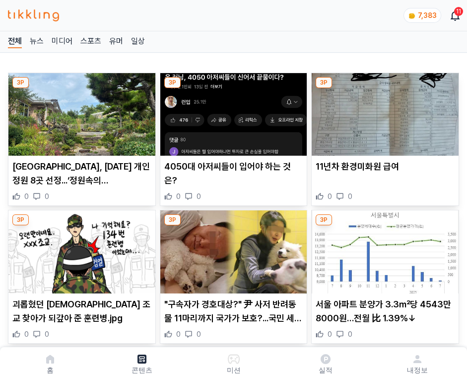
click at [383, 111] on img at bounding box center [385, 114] width 147 height 82
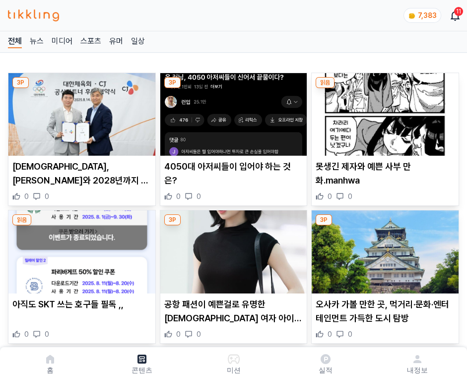
click at [383, 111] on img at bounding box center [385, 114] width 147 height 82
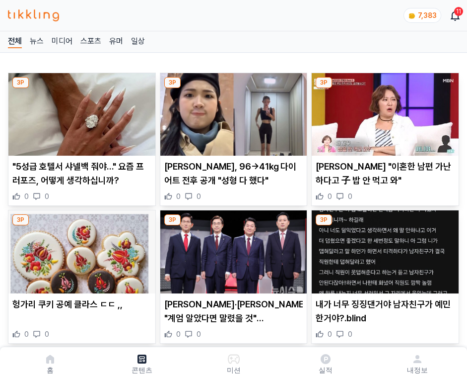
click at [383, 111] on img at bounding box center [385, 114] width 147 height 82
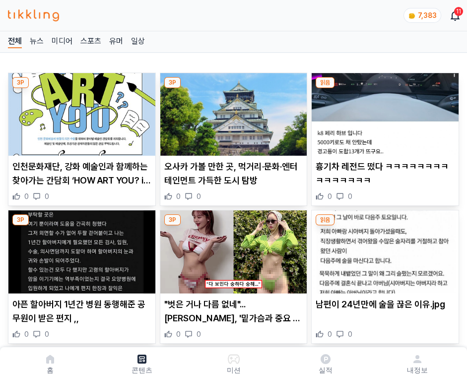
click at [383, 111] on img at bounding box center [385, 114] width 147 height 82
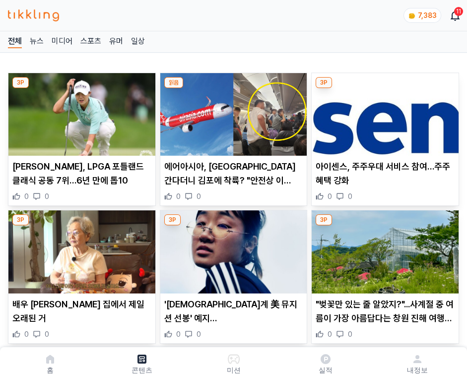
click at [383, 111] on img at bounding box center [385, 114] width 147 height 82
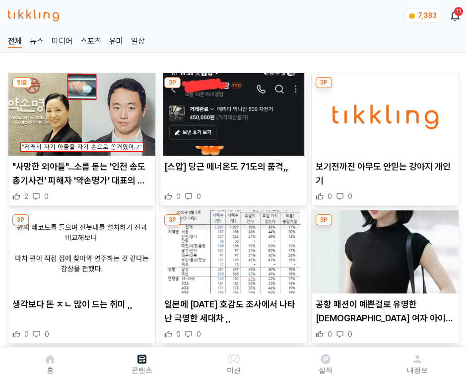
click at [383, 111] on img at bounding box center [385, 114] width 147 height 82
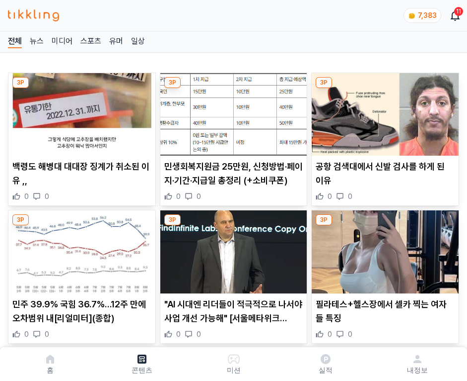
click at [383, 111] on img at bounding box center [385, 114] width 147 height 82
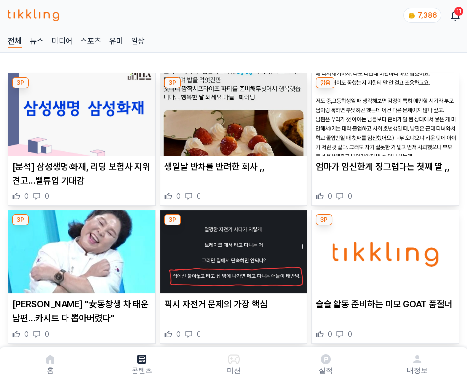
click at [383, 111] on img at bounding box center [385, 114] width 147 height 82
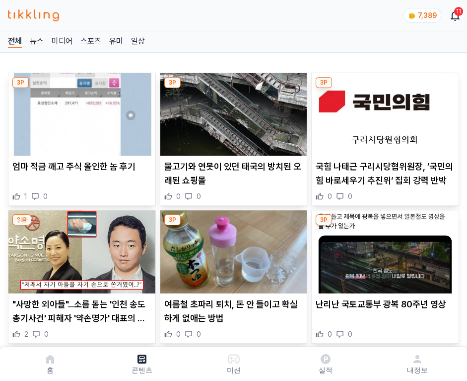
click at [383, 111] on img at bounding box center [385, 114] width 147 height 82
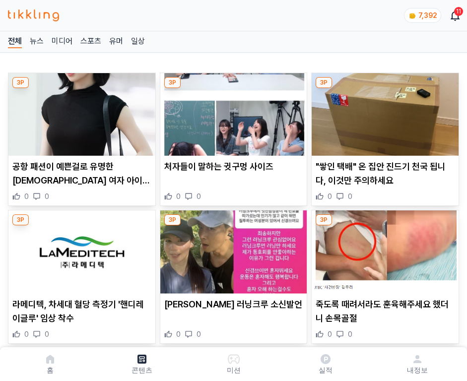
click at [383, 111] on img at bounding box center [385, 114] width 147 height 82
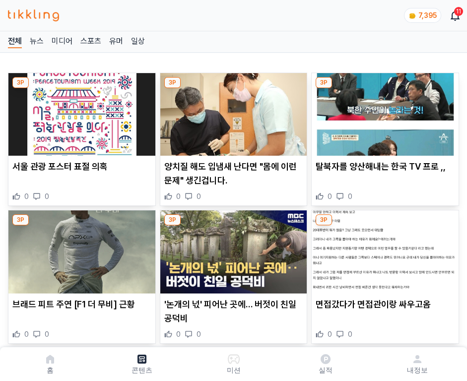
click at [383, 111] on img at bounding box center [385, 114] width 147 height 82
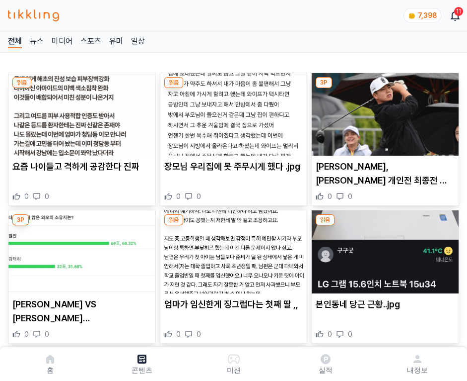
click at [383, 111] on img at bounding box center [385, 114] width 147 height 82
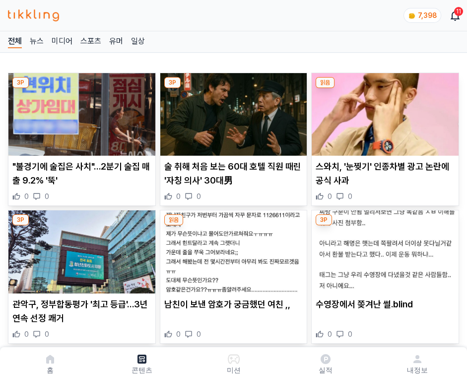
click at [383, 111] on img at bounding box center [385, 114] width 147 height 82
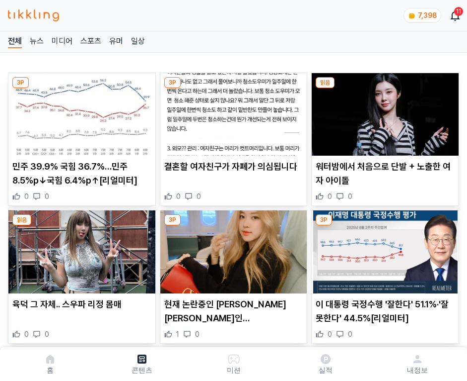
click at [383, 111] on img at bounding box center [385, 114] width 147 height 82
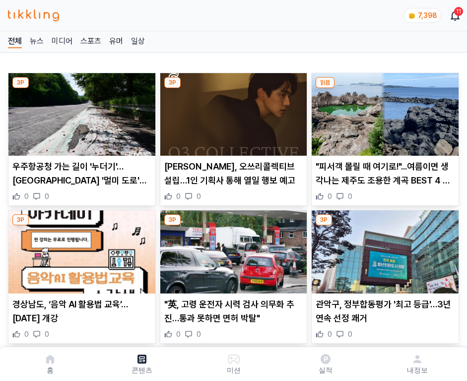
click at [383, 111] on img at bounding box center [385, 114] width 147 height 82
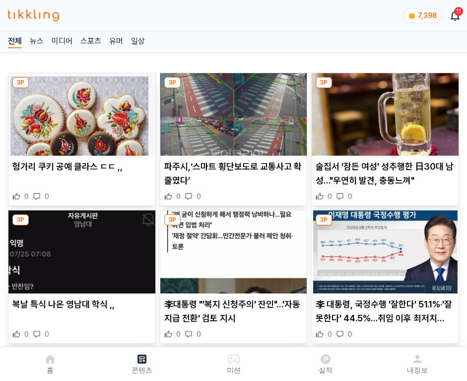
click at [383, 111] on img at bounding box center [385, 114] width 147 height 82
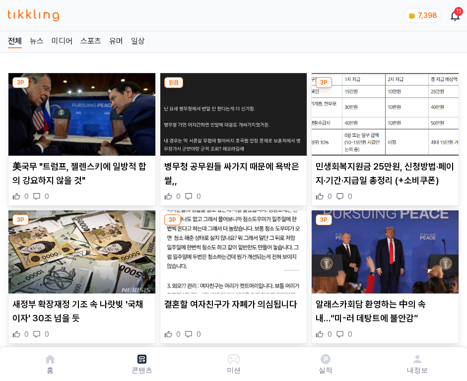
click at [383, 111] on img at bounding box center [385, 114] width 147 height 82
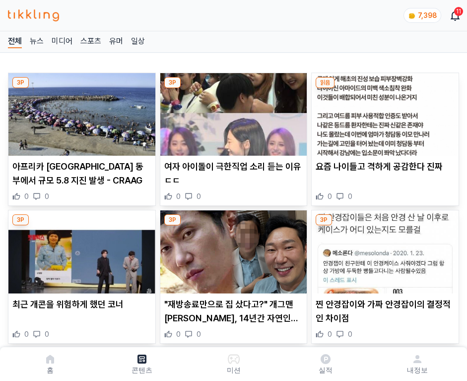
click at [383, 111] on img at bounding box center [385, 114] width 147 height 82
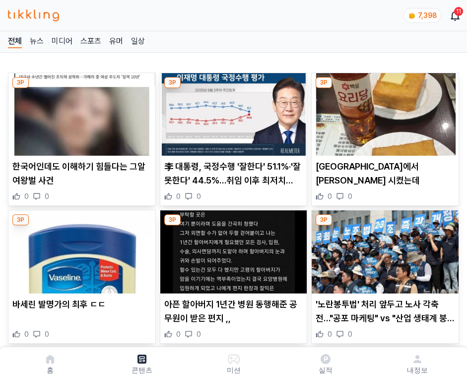
click at [383, 111] on img at bounding box center [385, 114] width 147 height 82
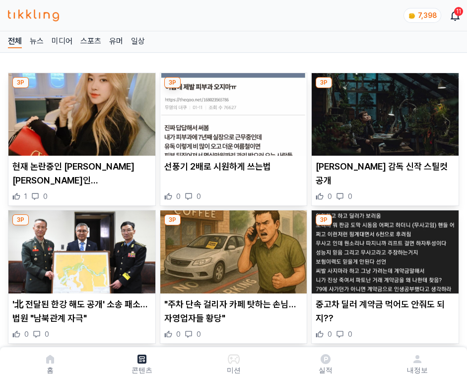
click at [383, 111] on img at bounding box center [385, 114] width 147 height 82
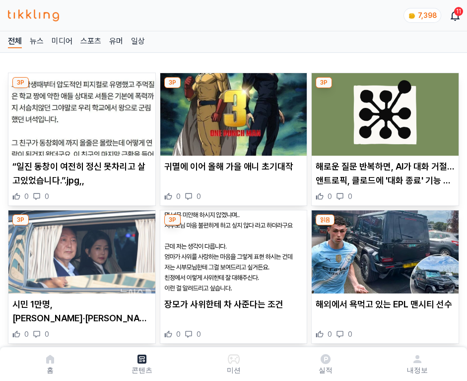
click at [383, 111] on img at bounding box center [385, 114] width 147 height 82
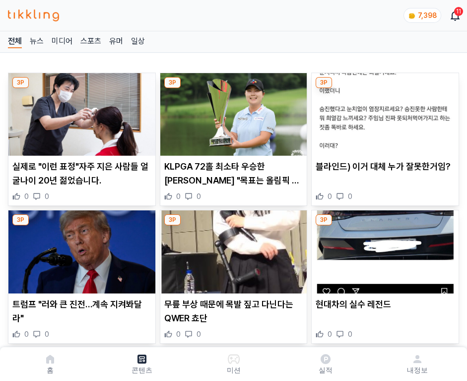
click at [383, 111] on img at bounding box center [385, 114] width 147 height 82
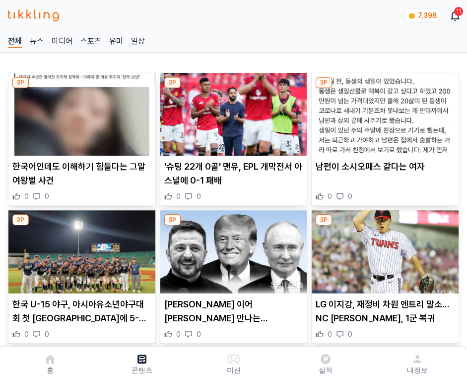
click at [383, 111] on img at bounding box center [385, 114] width 147 height 82
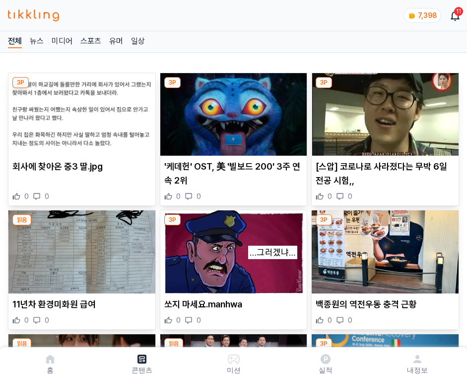
click at [383, 111] on img at bounding box center [385, 114] width 147 height 82
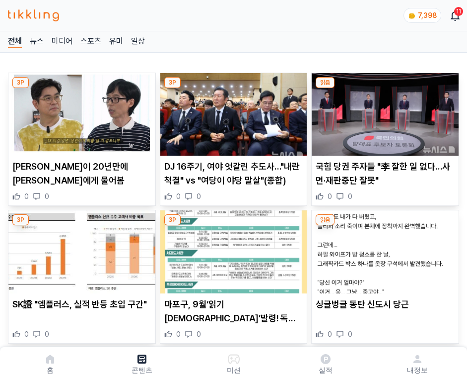
click at [383, 111] on img at bounding box center [385, 114] width 147 height 82
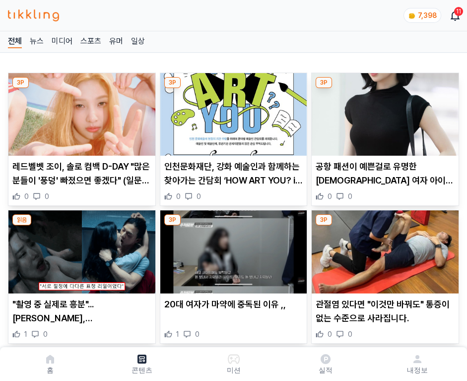
click at [383, 111] on img at bounding box center [385, 114] width 147 height 82
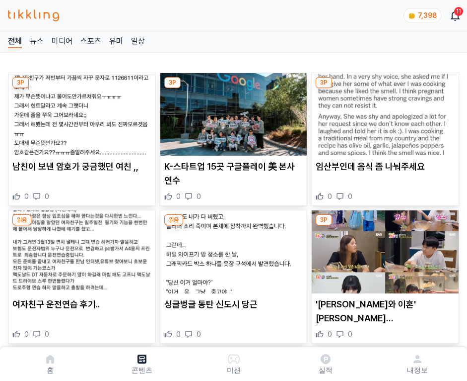
click at [383, 111] on img at bounding box center [385, 114] width 147 height 82
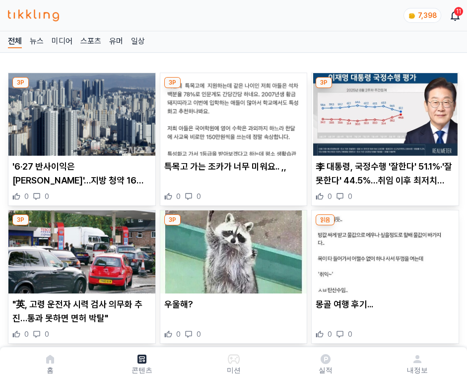
click at [383, 111] on img at bounding box center [385, 114] width 147 height 82
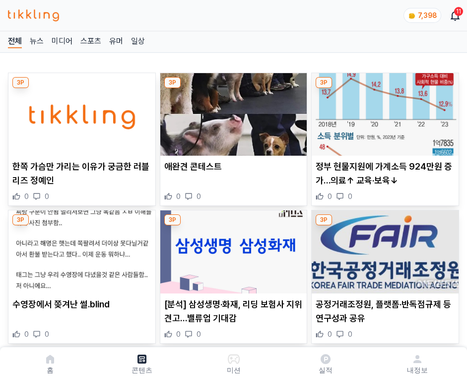
click at [383, 111] on img at bounding box center [385, 114] width 147 height 82
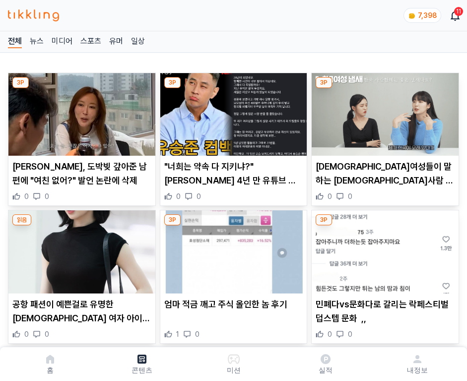
click at [383, 111] on img at bounding box center [385, 114] width 147 height 82
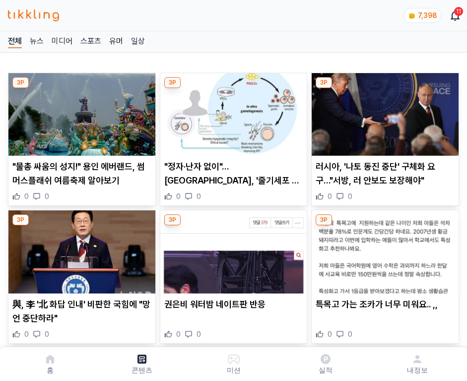
click at [383, 111] on img at bounding box center [385, 114] width 147 height 82
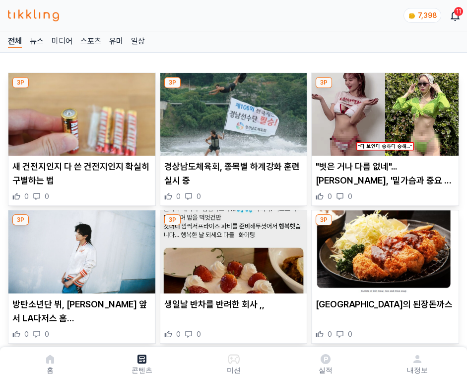
click at [383, 111] on img at bounding box center [385, 114] width 147 height 82
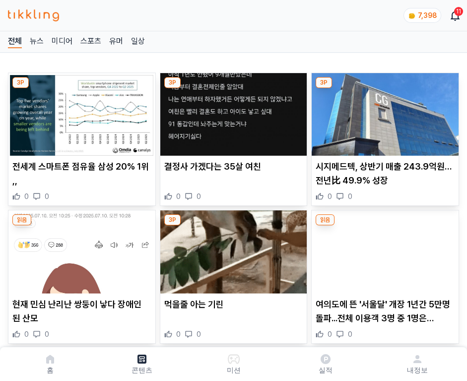
click at [383, 111] on img at bounding box center [385, 114] width 147 height 82
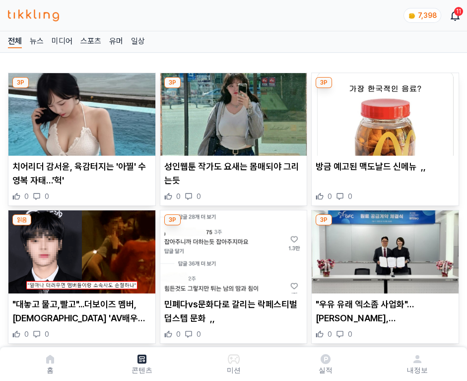
click at [383, 111] on img at bounding box center [385, 114] width 147 height 82
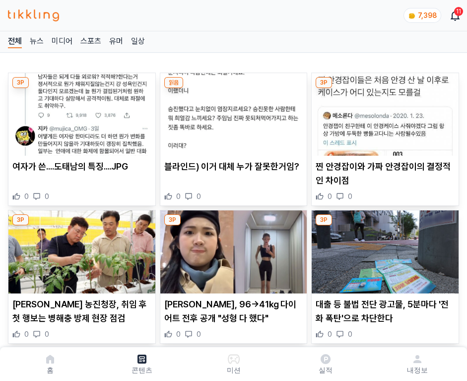
click at [383, 111] on img at bounding box center [385, 114] width 147 height 82
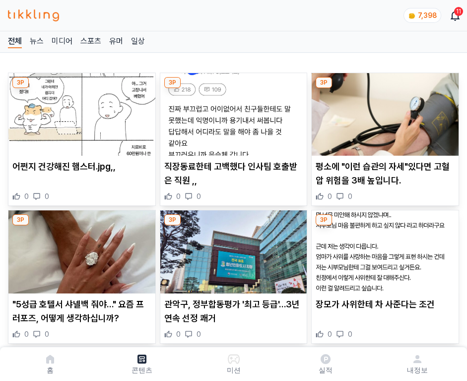
click at [383, 111] on img at bounding box center [385, 114] width 147 height 82
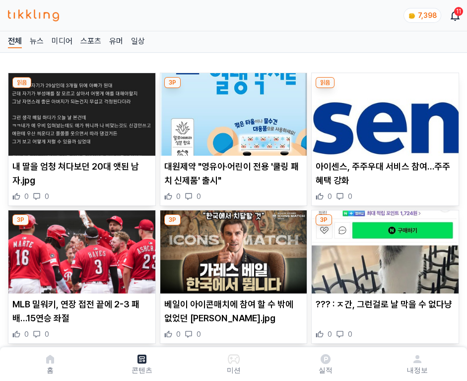
click at [383, 111] on img at bounding box center [385, 114] width 147 height 82
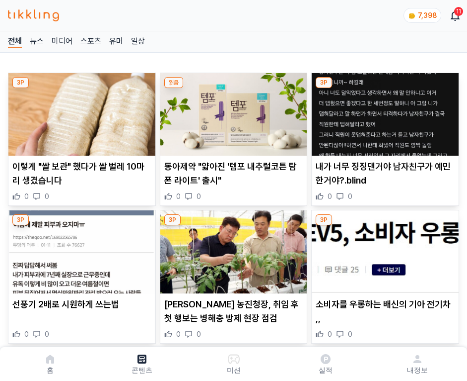
click at [383, 111] on img at bounding box center [385, 114] width 147 height 82
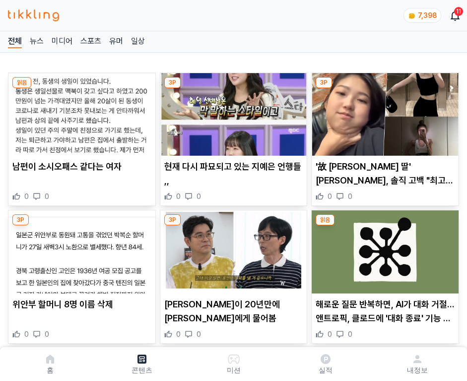
click at [383, 111] on img at bounding box center [385, 114] width 147 height 82
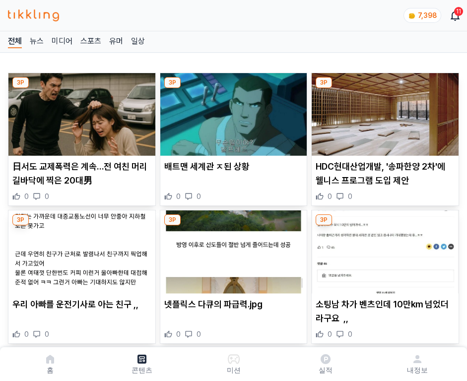
click at [383, 111] on img at bounding box center [385, 114] width 147 height 82
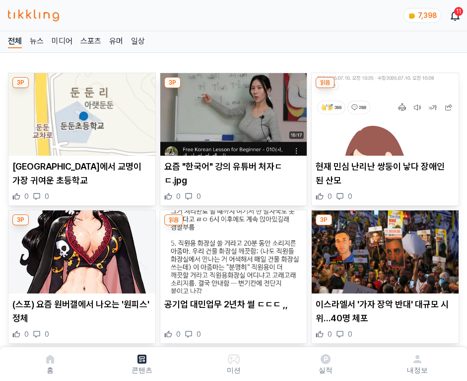
click at [383, 111] on img at bounding box center [385, 114] width 147 height 82
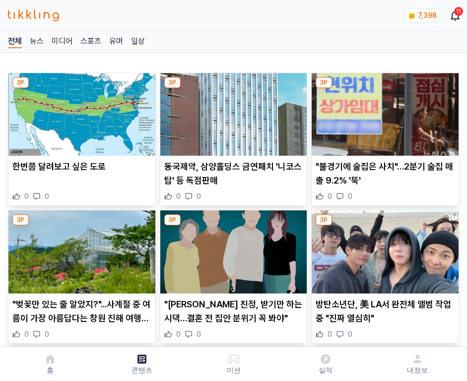
click at [383, 111] on img at bounding box center [385, 114] width 147 height 82
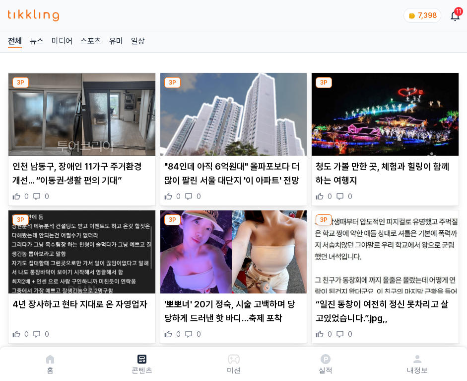
click at [383, 111] on img at bounding box center [385, 114] width 147 height 82
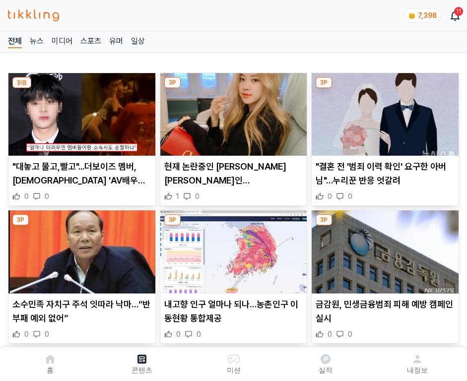
click at [383, 111] on img at bounding box center [385, 114] width 147 height 82
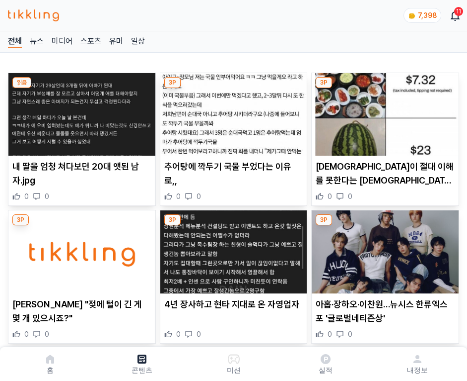
click at [383, 111] on img at bounding box center [385, 114] width 147 height 82
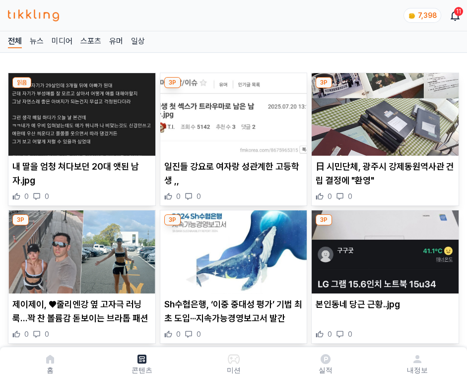
click at [383, 111] on img at bounding box center [385, 114] width 147 height 82
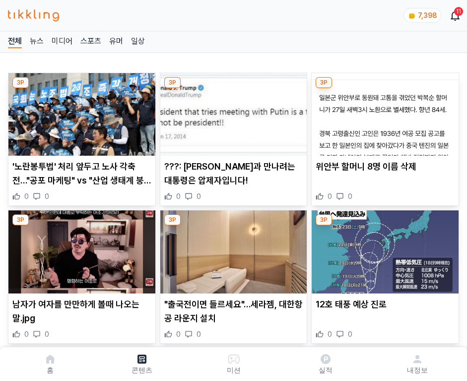
click at [383, 111] on img at bounding box center [385, 114] width 147 height 82
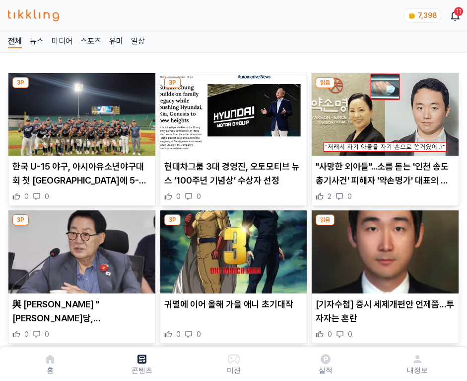
click at [383, 111] on img at bounding box center [385, 114] width 147 height 82
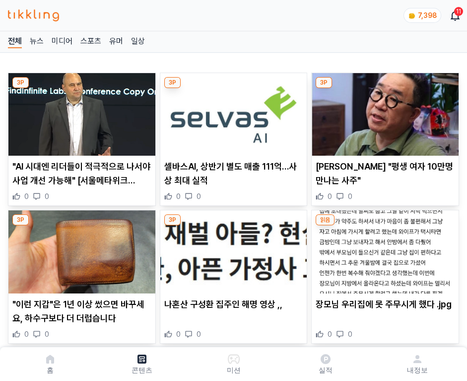
click at [383, 111] on img at bounding box center [385, 114] width 147 height 82
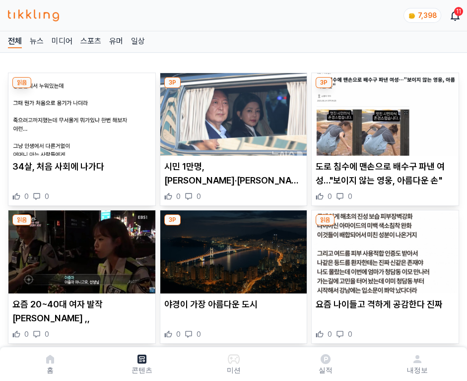
click at [383, 111] on img at bounding box center [385, 114] width 147 height 82
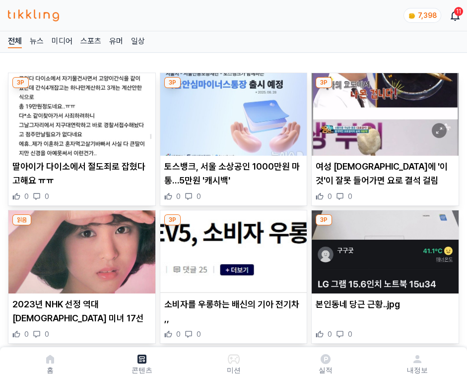
click at [383, 111] on img at bounding box center [385, 114] width 147 height 82
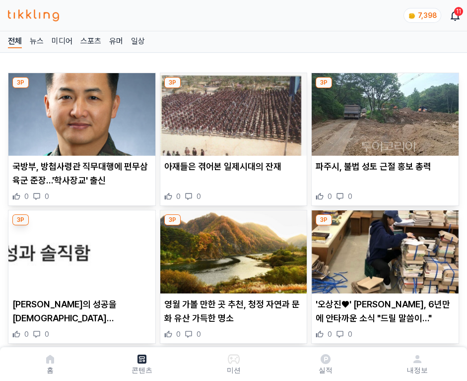
click at [383, 111] on img at bounding box center [385, 114] width 147 height 82
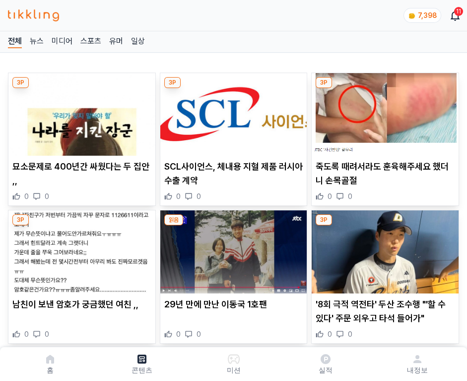
click at [383, 111] on img at bounding box center [385, 114] width 147 height 82
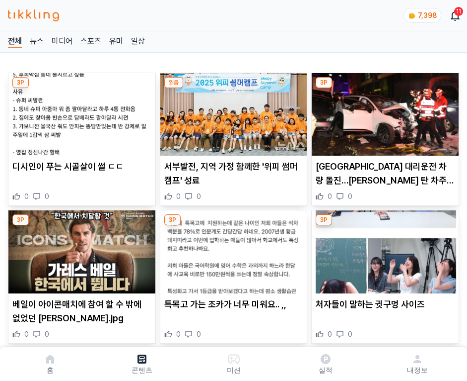
click at [383, 111] on img at bounding box center [385, 114] width 147 height 82
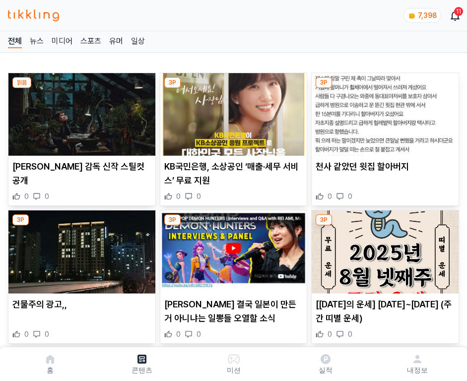
click at [383, 111] on img at bounding box center [385, 114] width 147 height 82
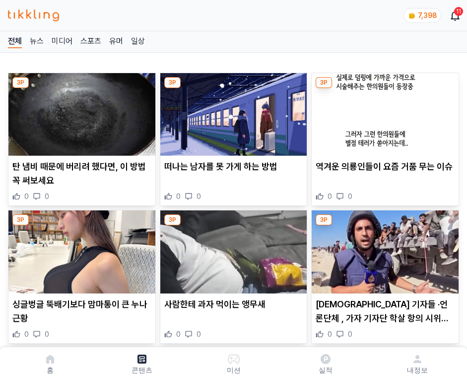
click at [383, 111] on img at bounding box center [385, 114] width 147 height 82
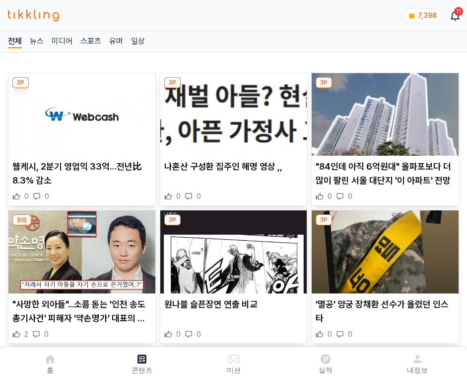
click at [383, 111] on img at bounding box center [385, 114] width 147 height 82
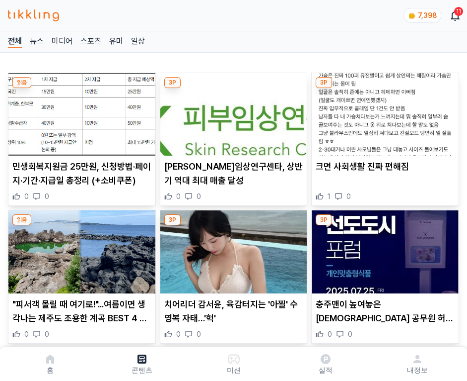
click at [383, 111] on img at bounding box center [385, 114] width 147 height 82
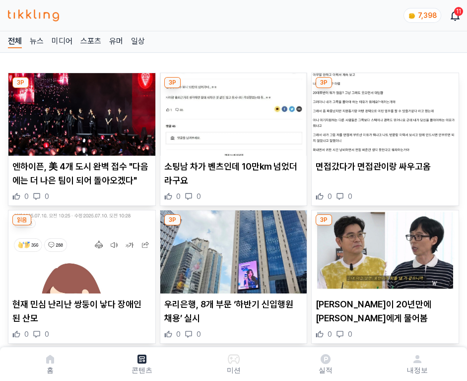
click at [383, 111] on img at bounding box center [385, 114] width 147 height 82
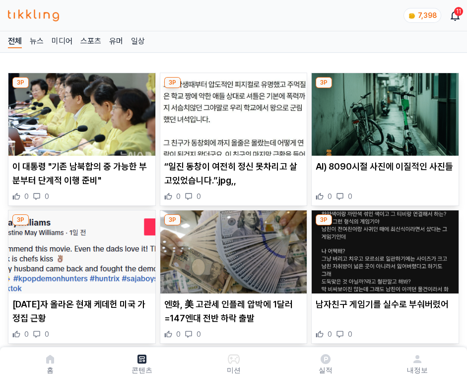
click at [383, 111] on img at bounding box center [385, 114] width 147 height 82
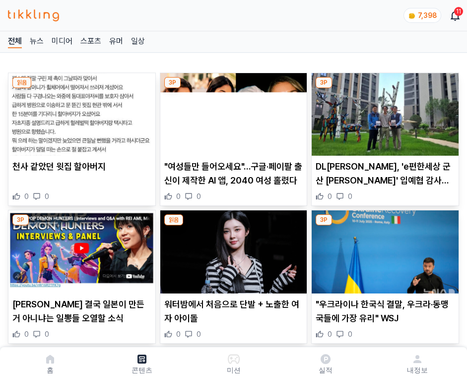
click at [383, 111] on img at bounding box center [385, 114] width 147 height 82
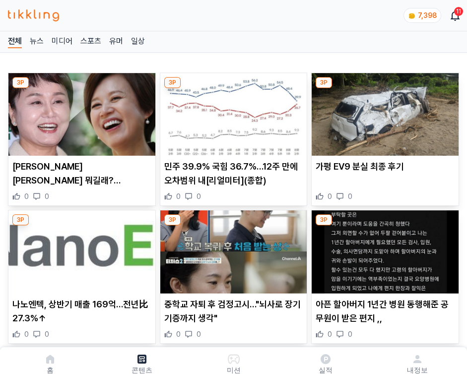
click at [383, 111] on img at bounding box center [385, 114] width 147 height 82
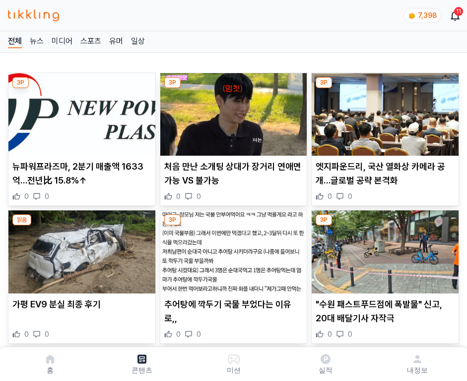
click at [383, 111] on img at bounding box center [385, 114] width 147 height 82
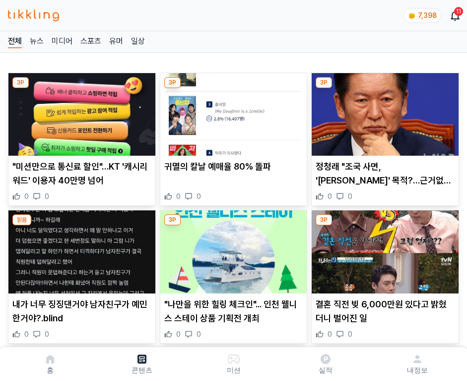
click at [383, 111] on img at bounding box center [385, 114] width 147 height 82
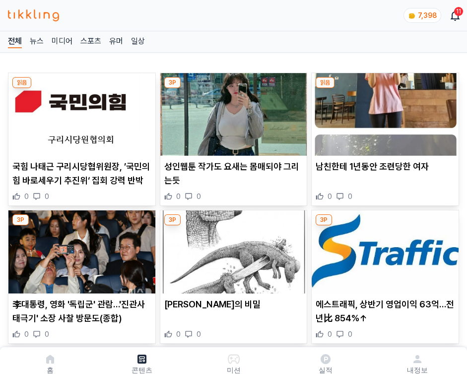
click at [383, 111] on img at bounding box center [385, 114] width 147 height 82
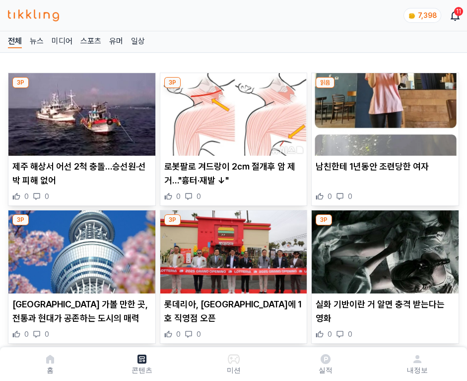
click at [383, 111] on img at bounding box center [385, 114] width 147 height 82
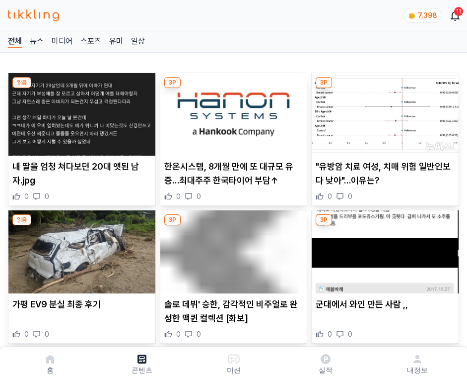
click at [383, 111] on img at bounding box center [385, 114] width 147 height 82
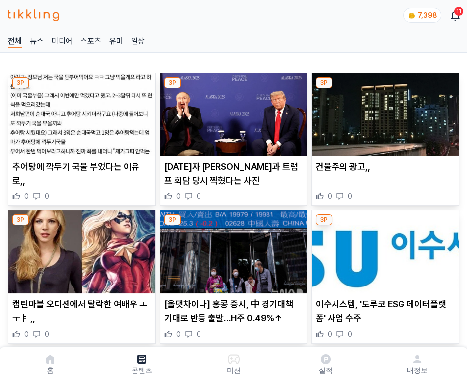
click at [383, 111] on img at bounding box center [385, 114] width 147 height 82
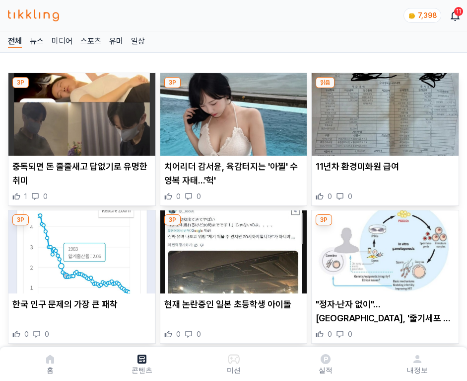
click at [383, 111] on img at bounding box center [385, 114] width 147 height 82
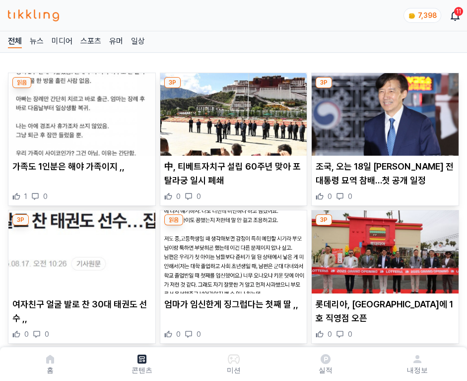
click at [383, 111] on img at bounding box center [385, 114] width 147 height 82
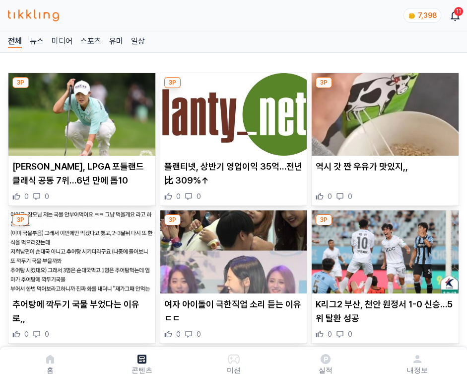
click at [383, 111] on img at bounding box center [385, 114] width 147 height 82
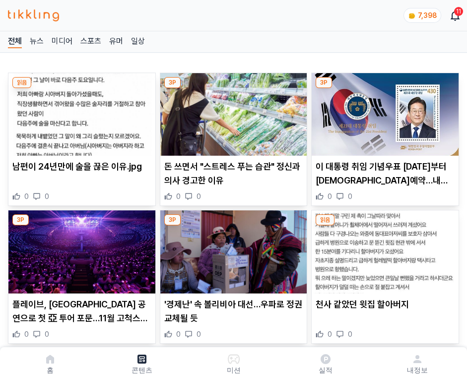
click at [383, 111] on img at bounding box center [385, 114] width 147 height 82
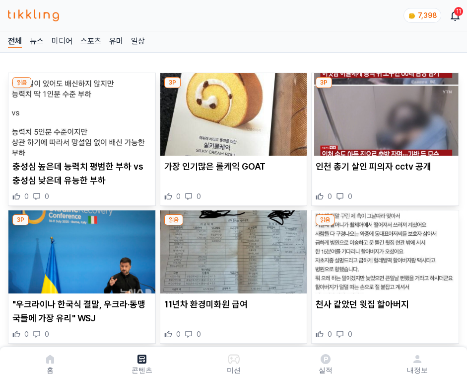
click at [383, 111] on img at bounding box center [385, 114] width 147 height 82
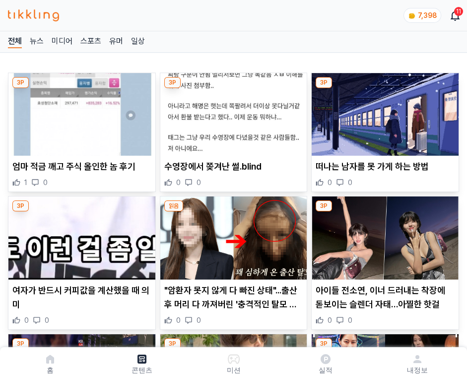
click at [383, 111] on img at bounding box center [385, 114] width 147 height 82
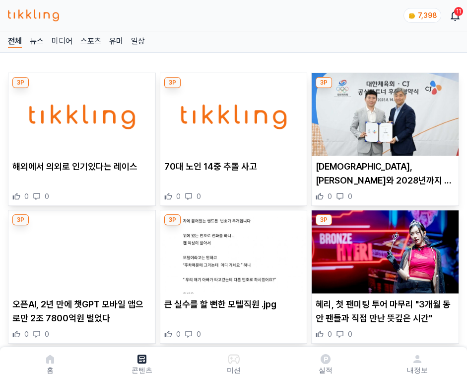
click at [383, 111] on img at bounding box center [385, 114] width 147 height 82
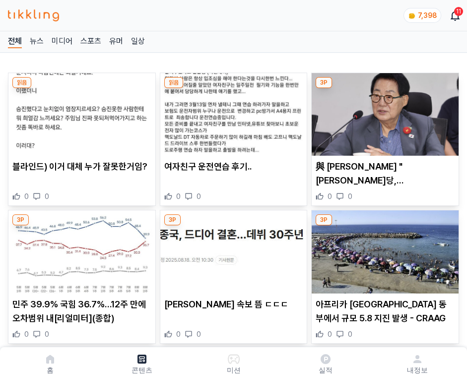
click at [383, 111] on img at bounding box center [385, 114] width 147 height 82
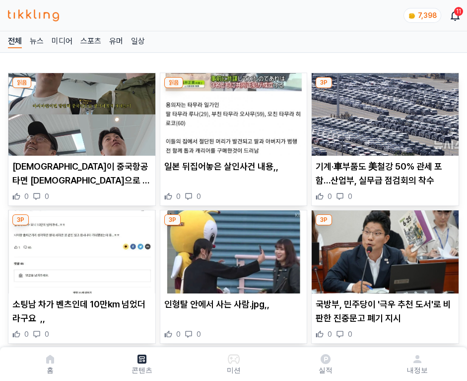
click at [383, 111] on img at bounding box center [385, 114] width 147 height 82
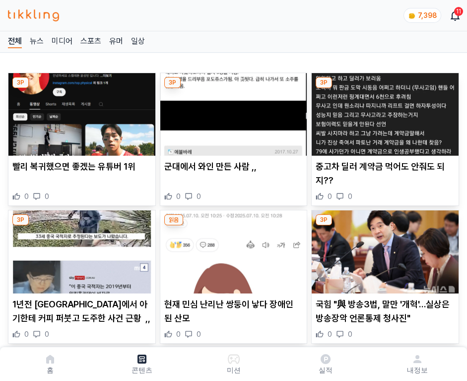
click at [383, 111] on img at bounding box center [385, 114] width 147 height 82
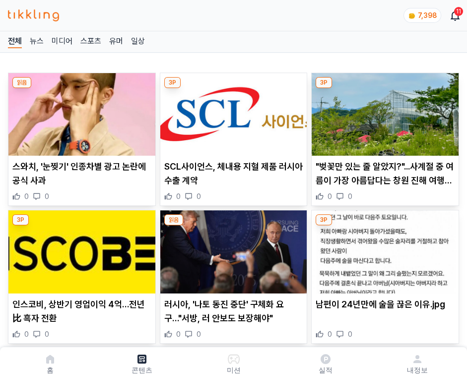
click at [383, 111] on img at bounding box center [385, 114] width 147 height 82
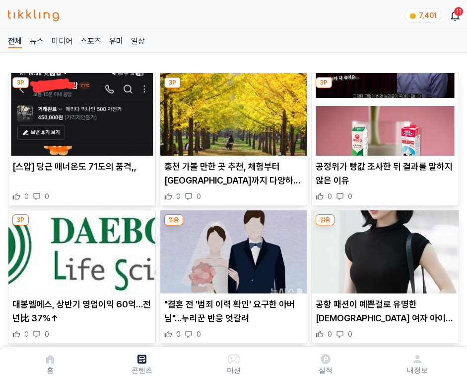
click at [383, 111] on img at bounding box center [385, 114] width 147 height 82
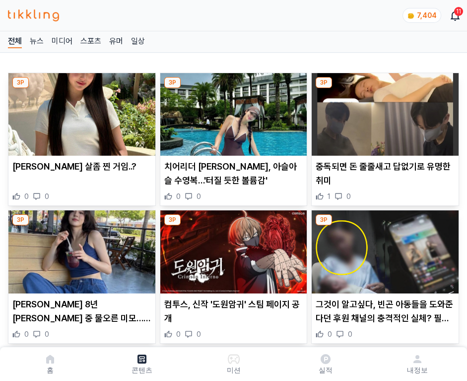
click at [383, 111] on img at bounding box center [385, 114] width 147 height 82
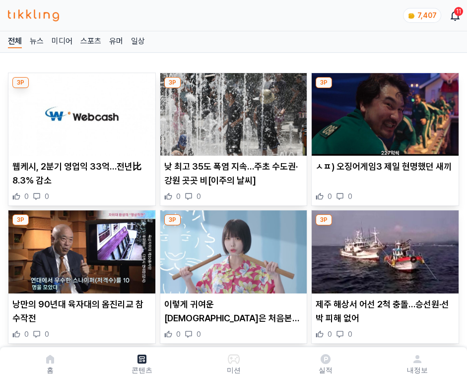
click at [383, 111] on img at bounding box center [385, 114] width 147 height 82
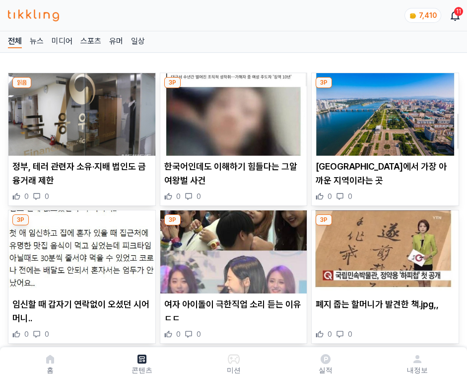
click at [383, 111] on img at bounding box center [385, 114] width 147 height 82
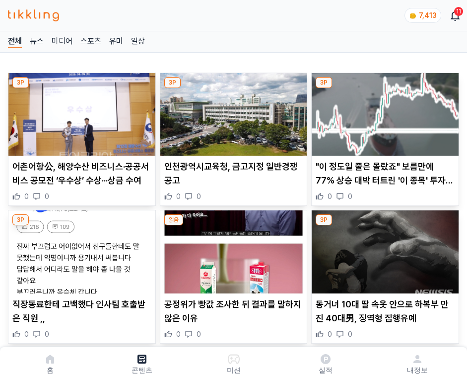
click at [383, 111] on img at bounding box center [385, 114] width 147 height 82
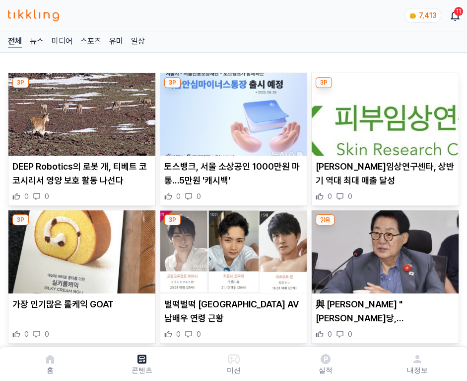
click at [383, 111] on img at bounding box center [385, 114] width 147 height 82
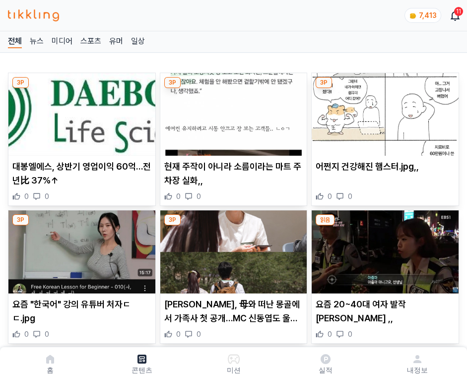
click at [383, 111] on img at bounding box center [385, 114] width 147 height 82
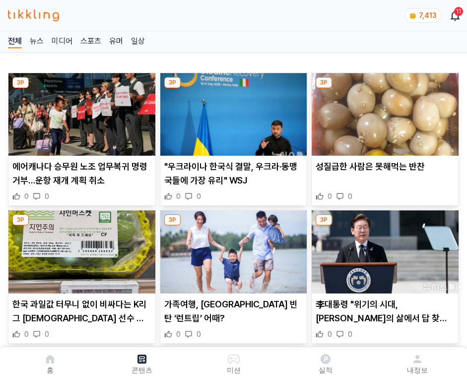
click at [383, 111] on img at bounding box center [385, 114] width 147 height 82
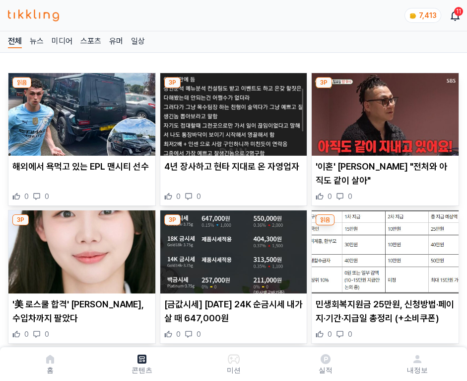
click at [383, 111] on img at bounding box center [385, 114] width 147 height 82
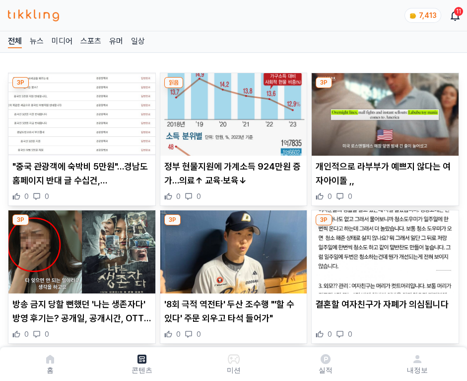
click at [383, 111] on img at bounding box center [385, 114] width 147 height 82
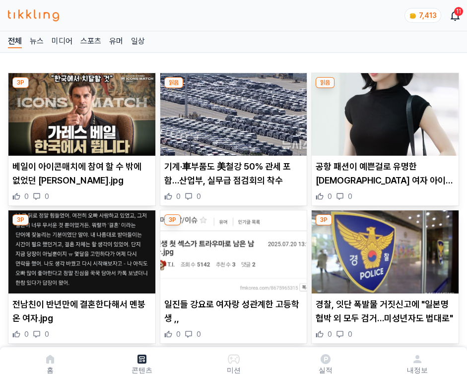
click at [383, 111] on img at bounding box center [385, 114] width 147 height 82
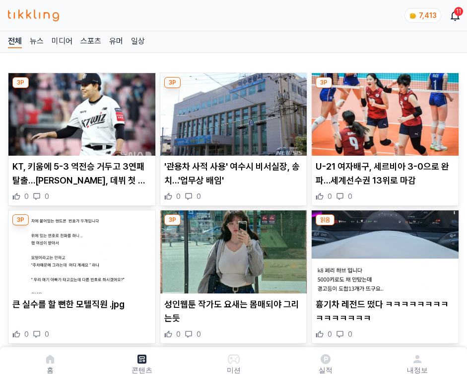
click at [383, 111] on img at bounding box center [385, 114] width 147 height 82
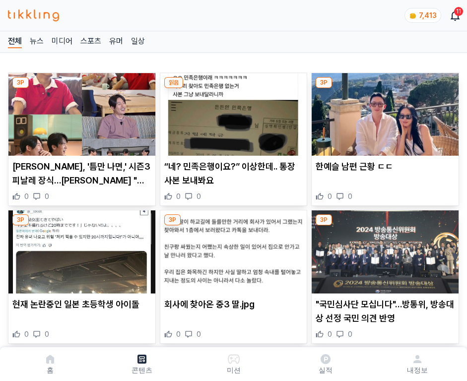
click at [383, 111] on img at bounding box center [385, 114] width 147 height 82
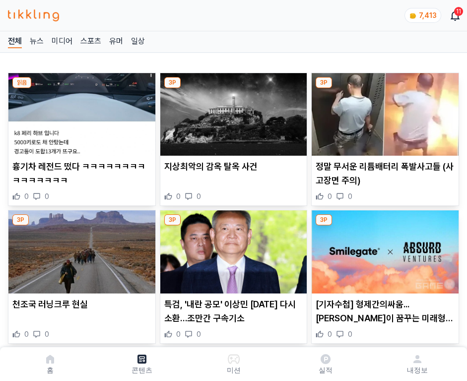
click at [383, 111] on img at bounding box center [385, 114] width 147 height 82
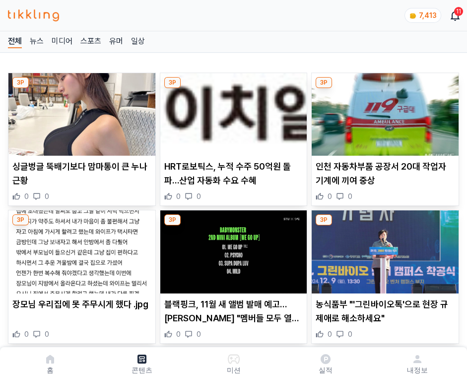
click at [383, 111] on img at bounding box center [385, 114] width 147 height 82
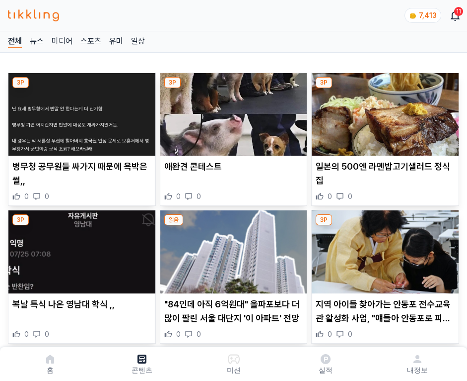
click at [383, 111] on img at bounding box center [385, 114] width 147 height 82
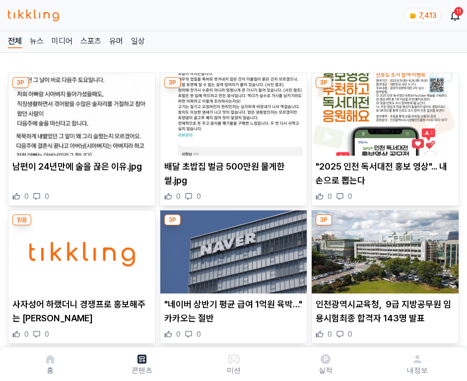
click at [383, 111] on img at bounding box center [385, 114] width 147 height 82
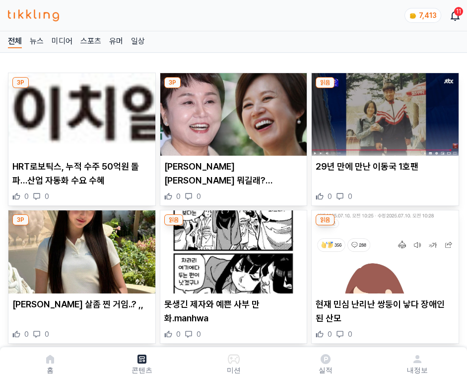
click at [383, 111] on img at bounding box center [385, 114] width 147 height 82
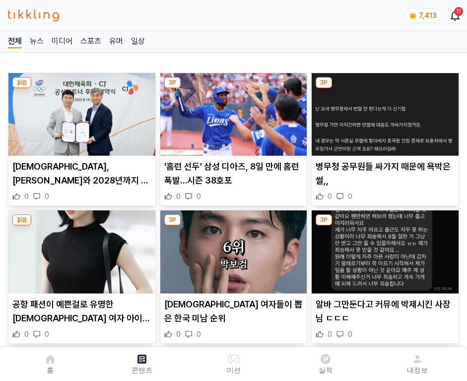
click at [383, 111] on img at bounding box center [385, 114] width 147 height 82
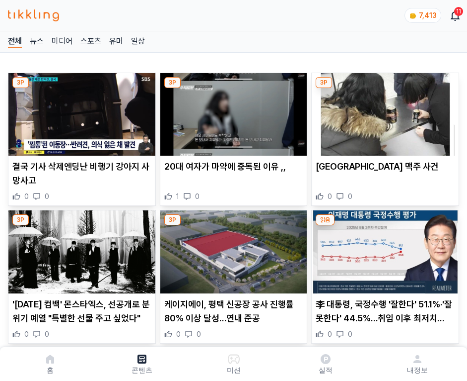
click at [383, 111] on img at bounding box center [385, 114] width 147 height 82
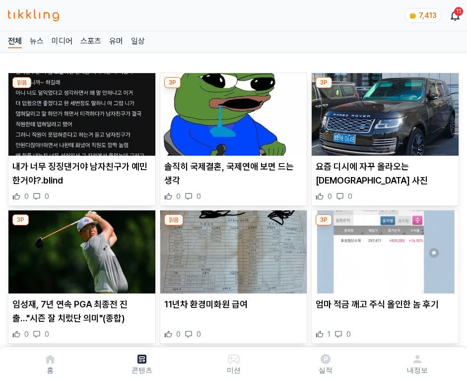
click at [383, 111] on img at bounding box center [385, 114] width 147 height 82
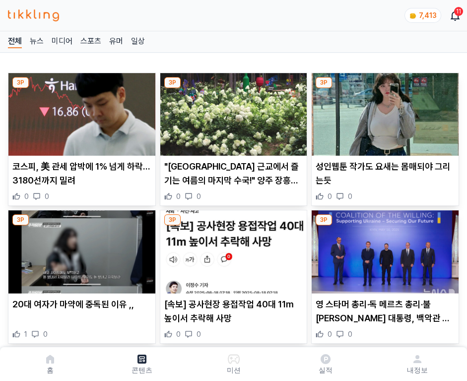
click at [383, 111] on img at bounding box center [385, 114] width 147 height 82
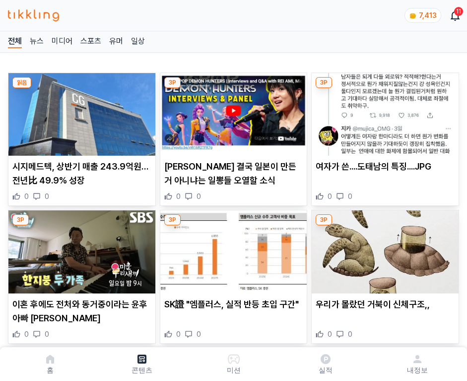
click at [383, 111] on img at bounding box center [385, 114] width 147 height 82
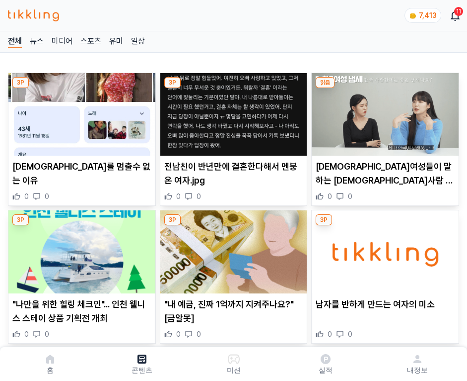
click at [383, 111] on img at bounding box center [385, 114] width 147 height 82
